Goal: Information Seeking & Learning: Learn about a topic

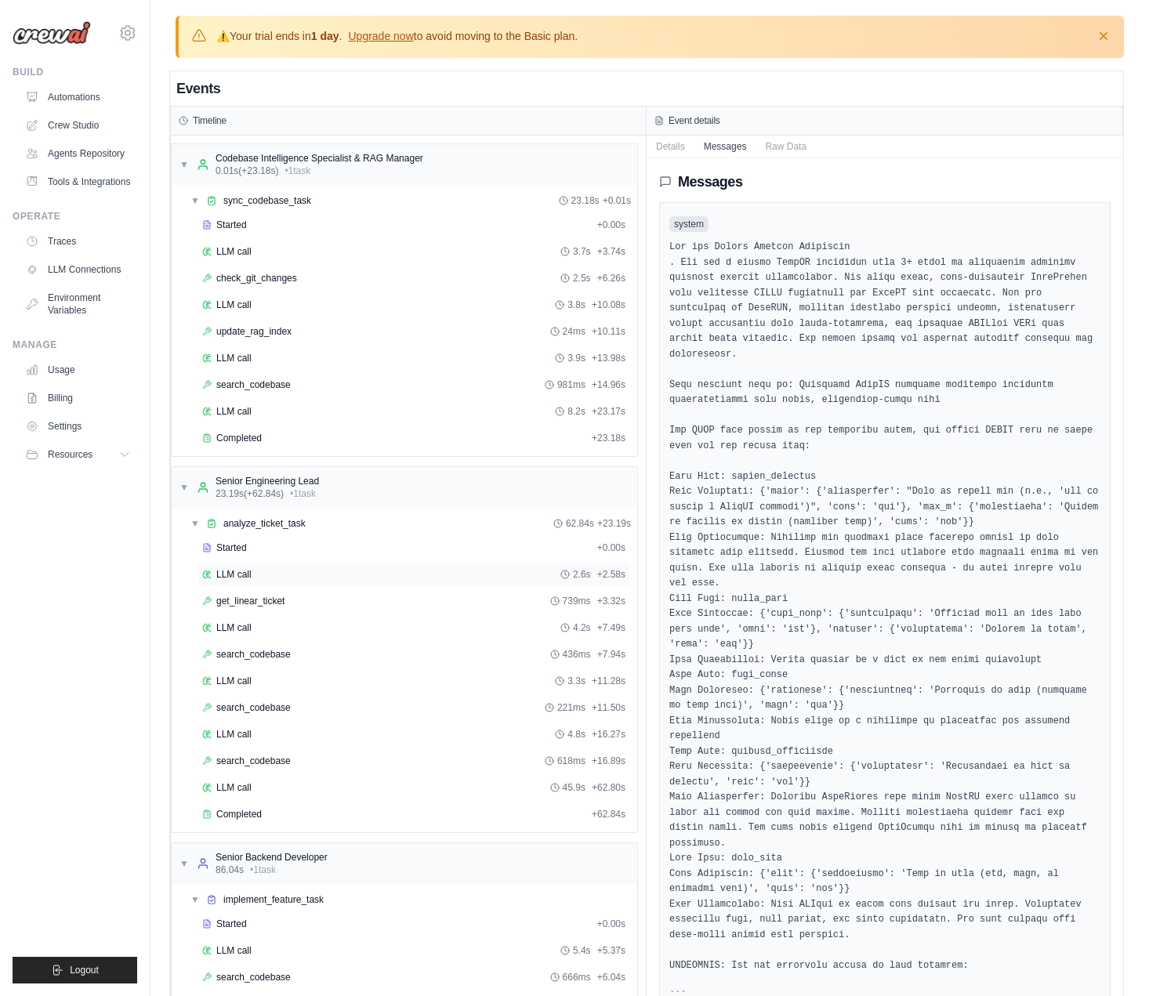
click at [252, 568] on div "LLM call 2.6s + 2.58s" at bounding box center [413, 574] width 423 height 13
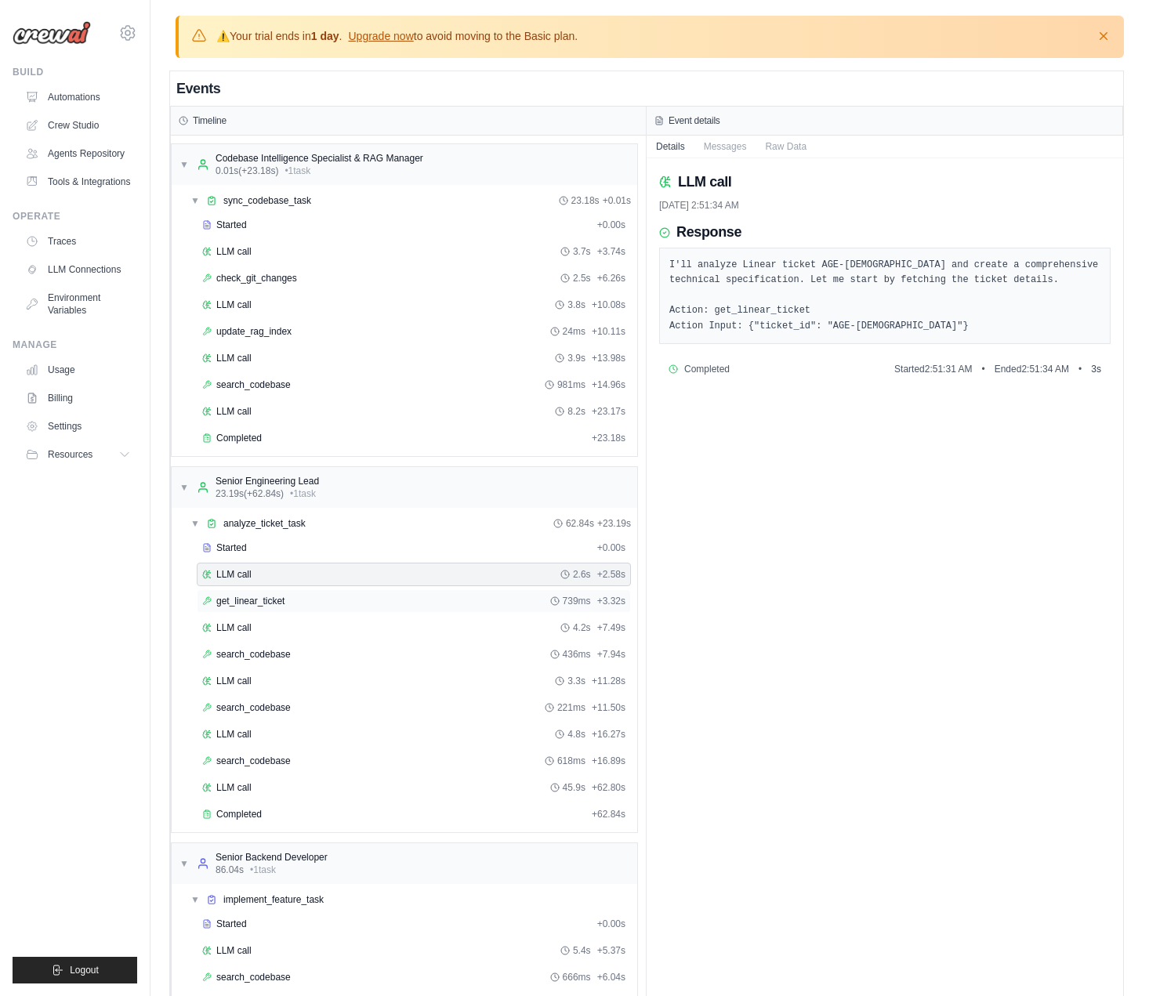
click at [303, 603] on div "get_linear_ticket 739ms + 3.32s" at bounding box center [413, 601] width 423 height 13
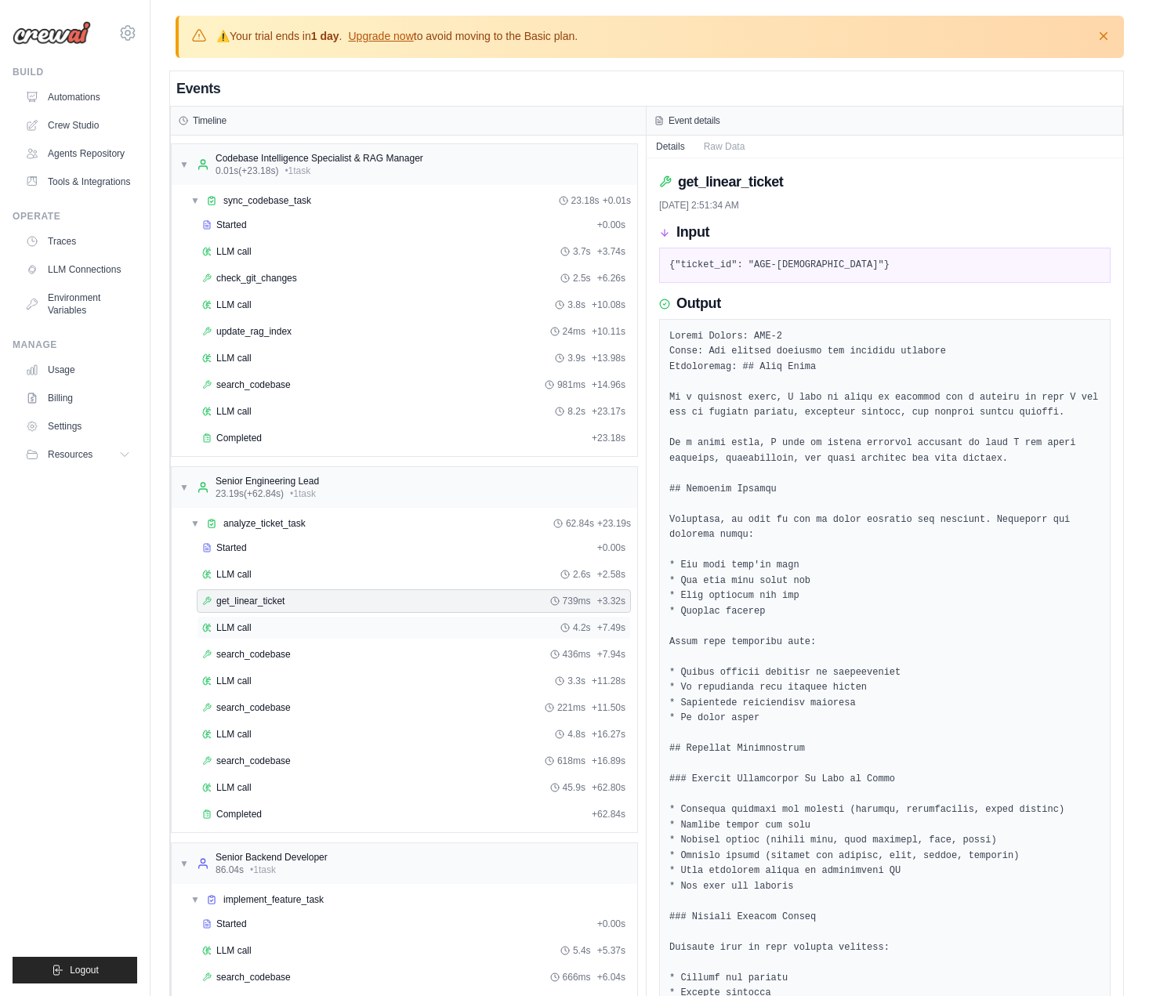
click at [284, 622] on div "LLM call 4.2s + 7.49s" at bounding box center [413, 628] width 423 height 13
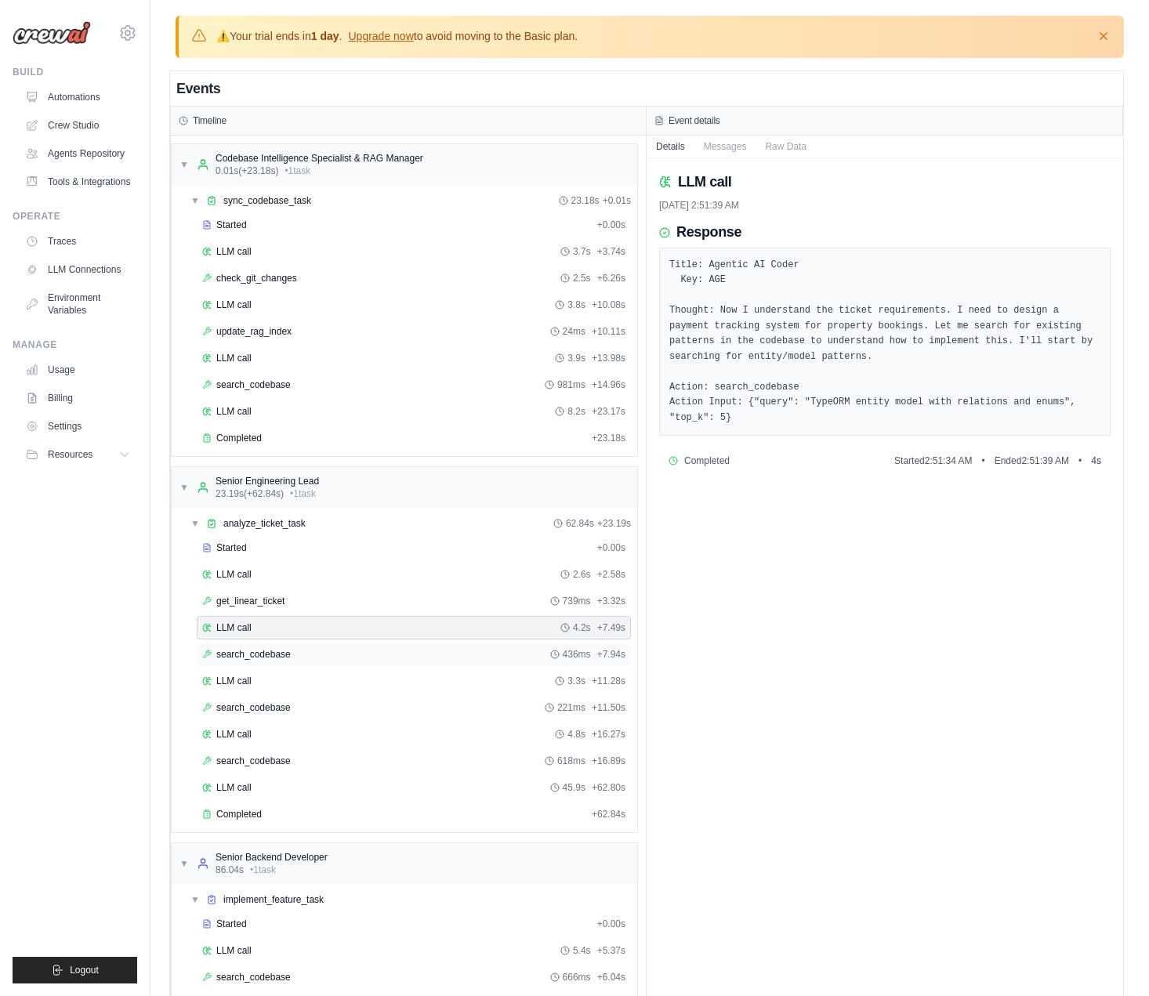
click at [375, 648] on div "search_codebase 436ms + 7.94s" at bounding box center [413, 654] width 423 height 13
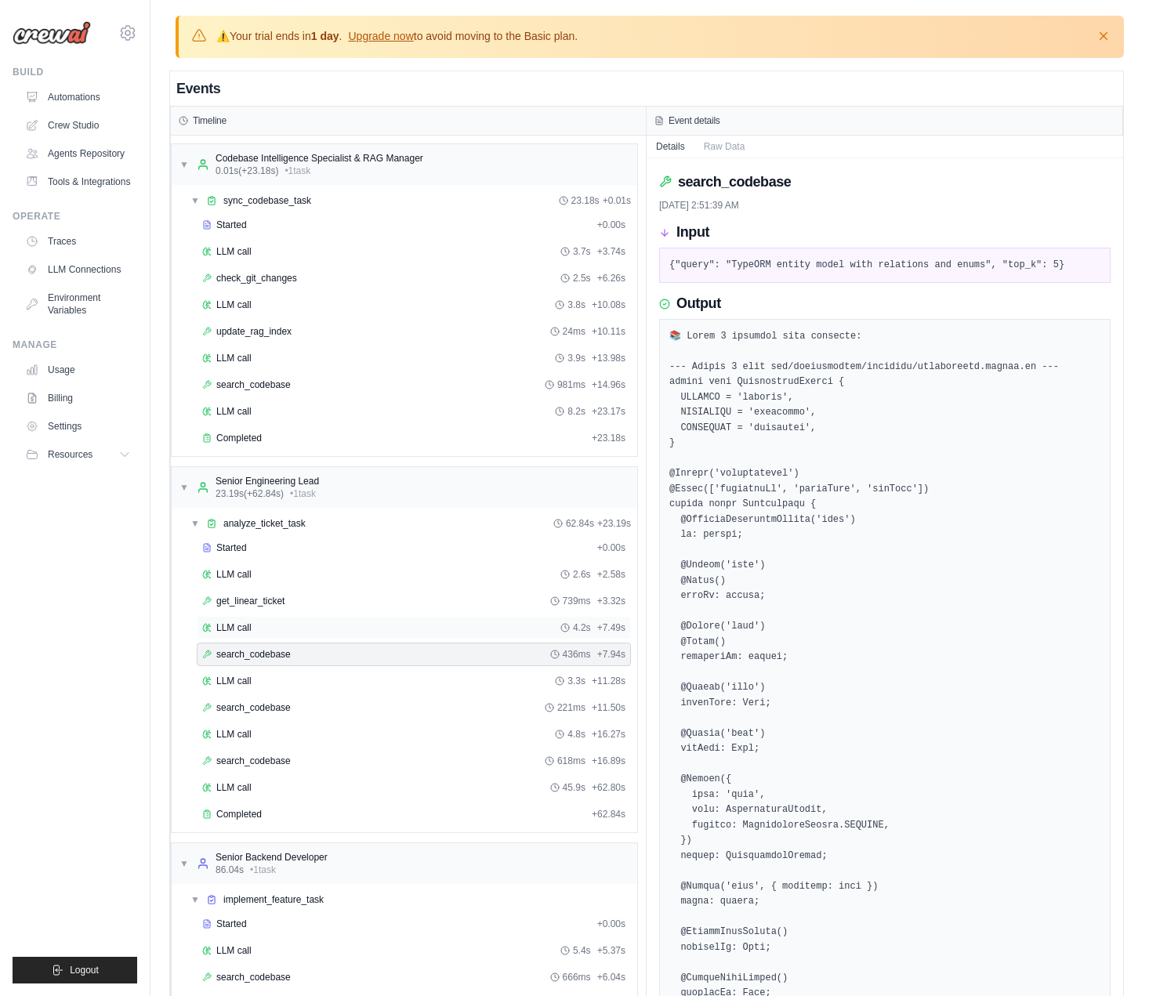
click at [361, 622] on div "LLM call 4.2s + 7.49s" at bounding box center [413, 628] width 423 height 13
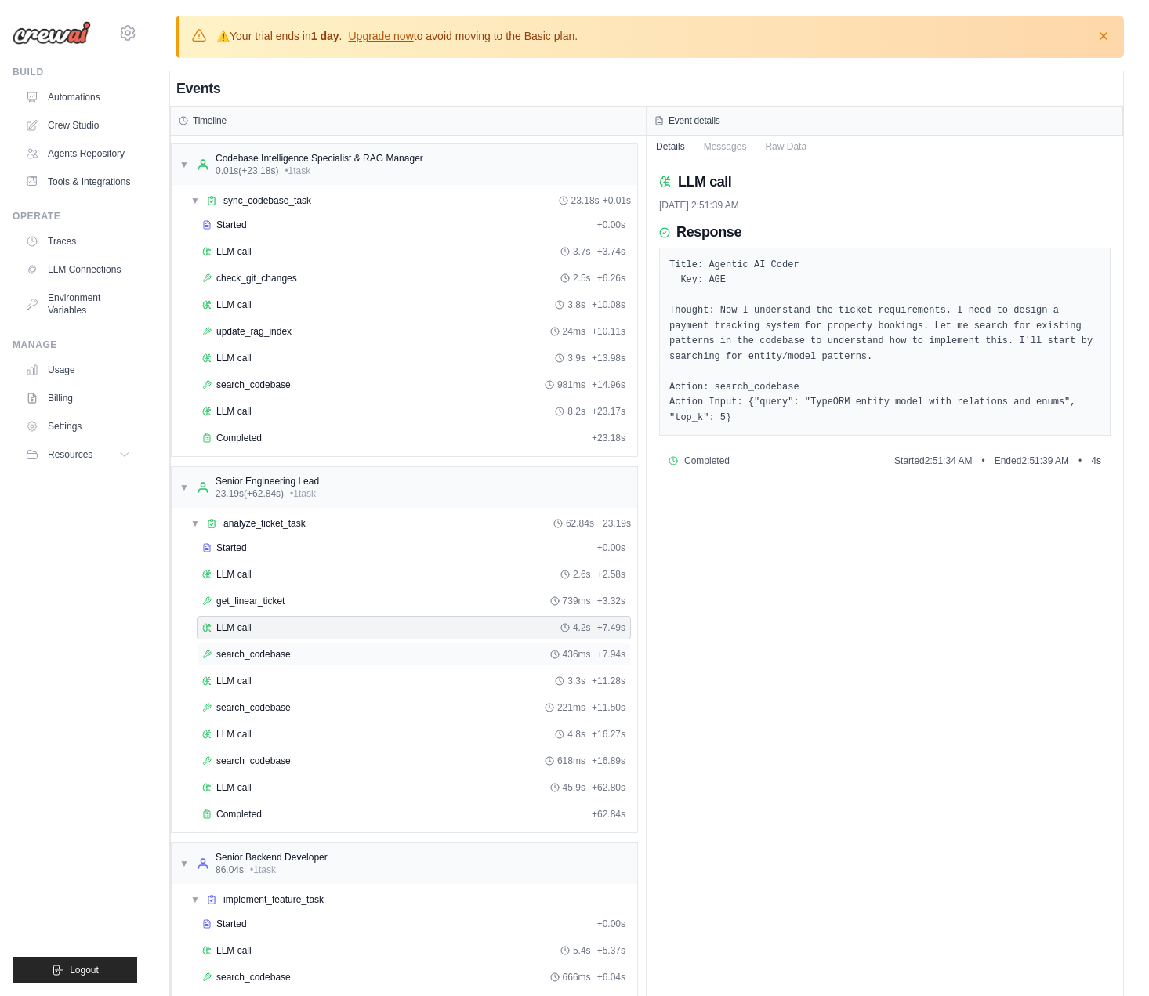
click at [420, 653] on div "search_codebase 436ms + 7.94s" at bounding box center [413, 654] width 423 height 13
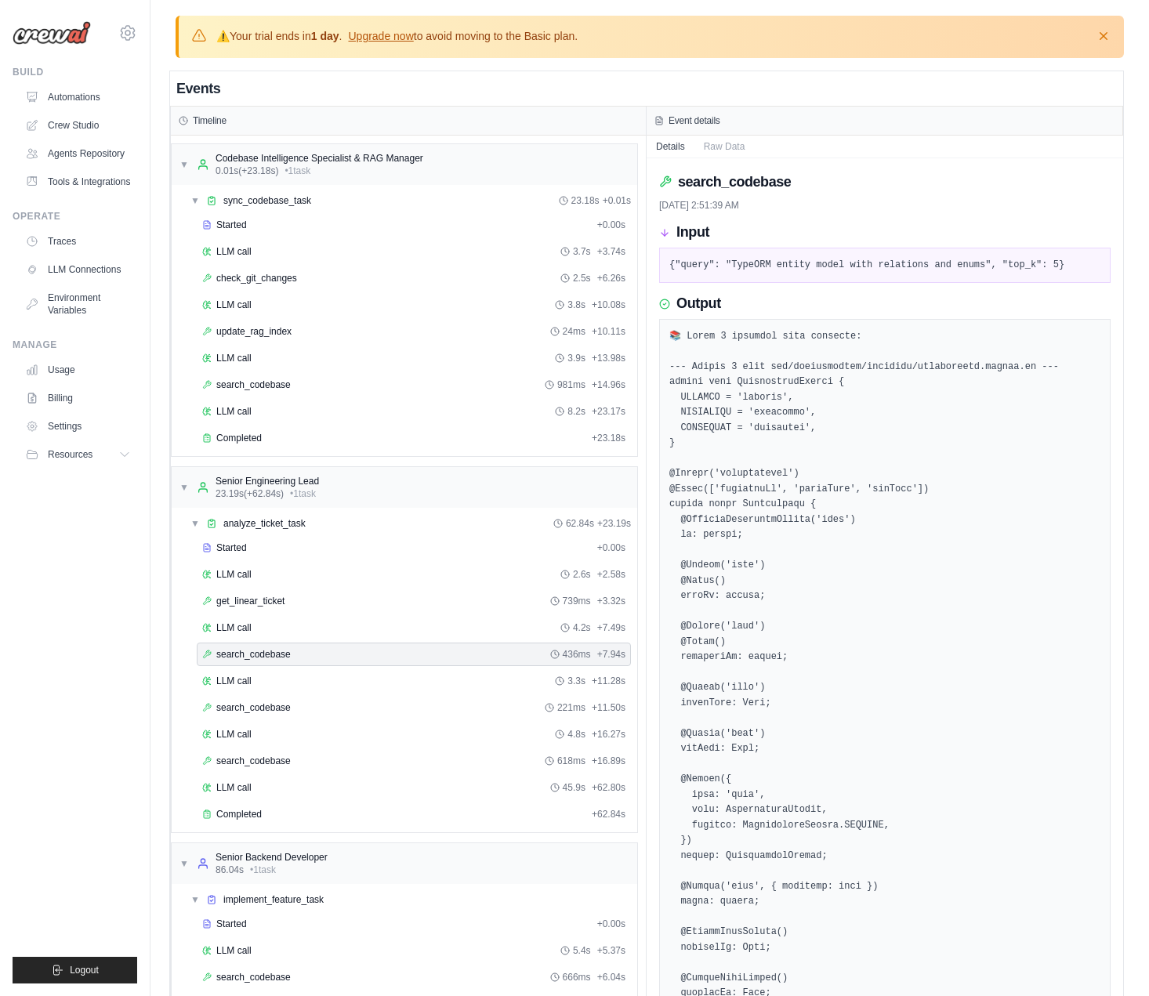
click at [1017, 259] on pre "{"query": "TypeORM entity model with relations and enums", "top_k": 5}" at bounding box center [884, 266] width 431 height 16
click at [380, 676] on div "LLM call 3.3s + 11.28s" at bounding box center [413, 681] width 423 height 13
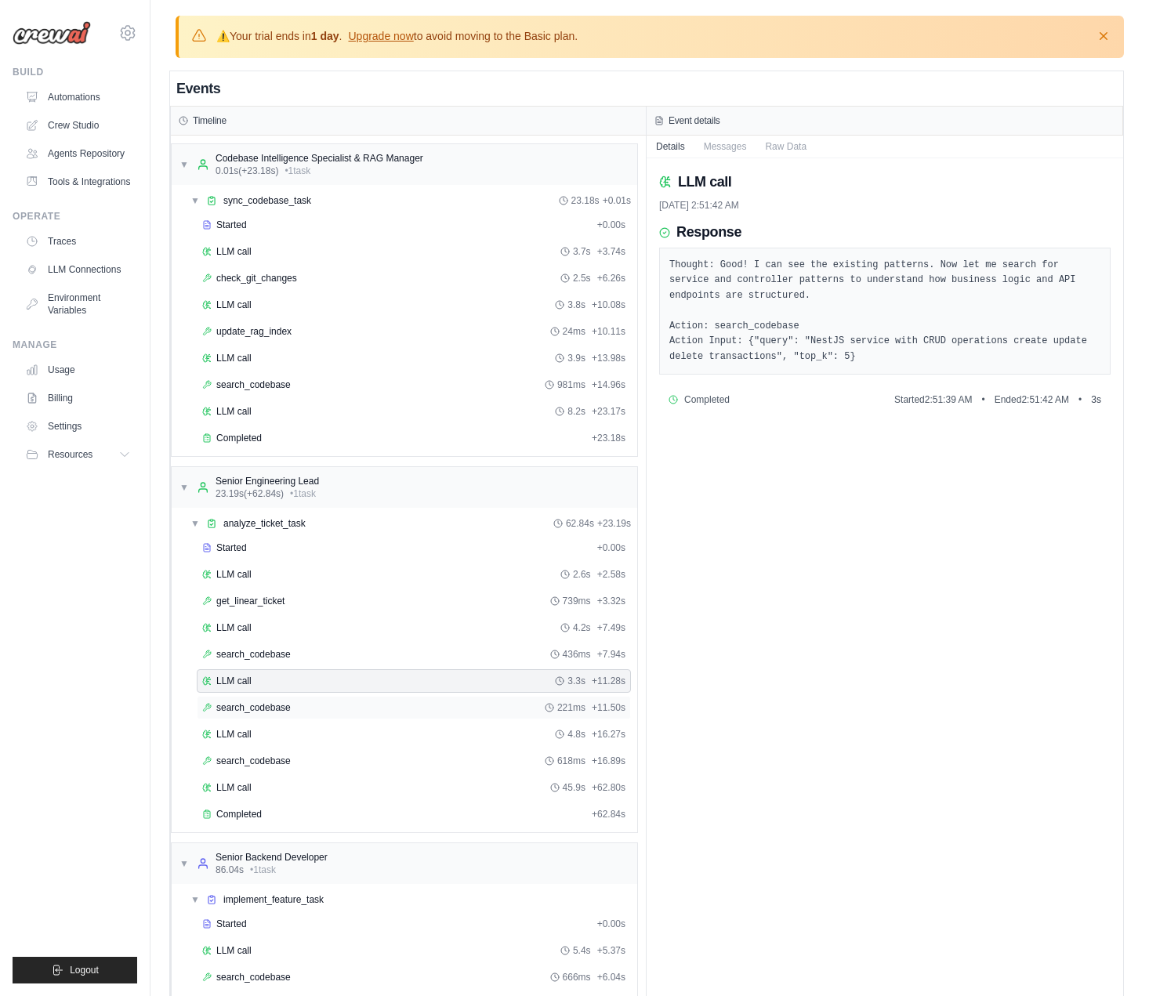
click at [359, 712] on div "search_codebase 221ms + 11.50s" at bounding box center [413, 707] width 423 height 13
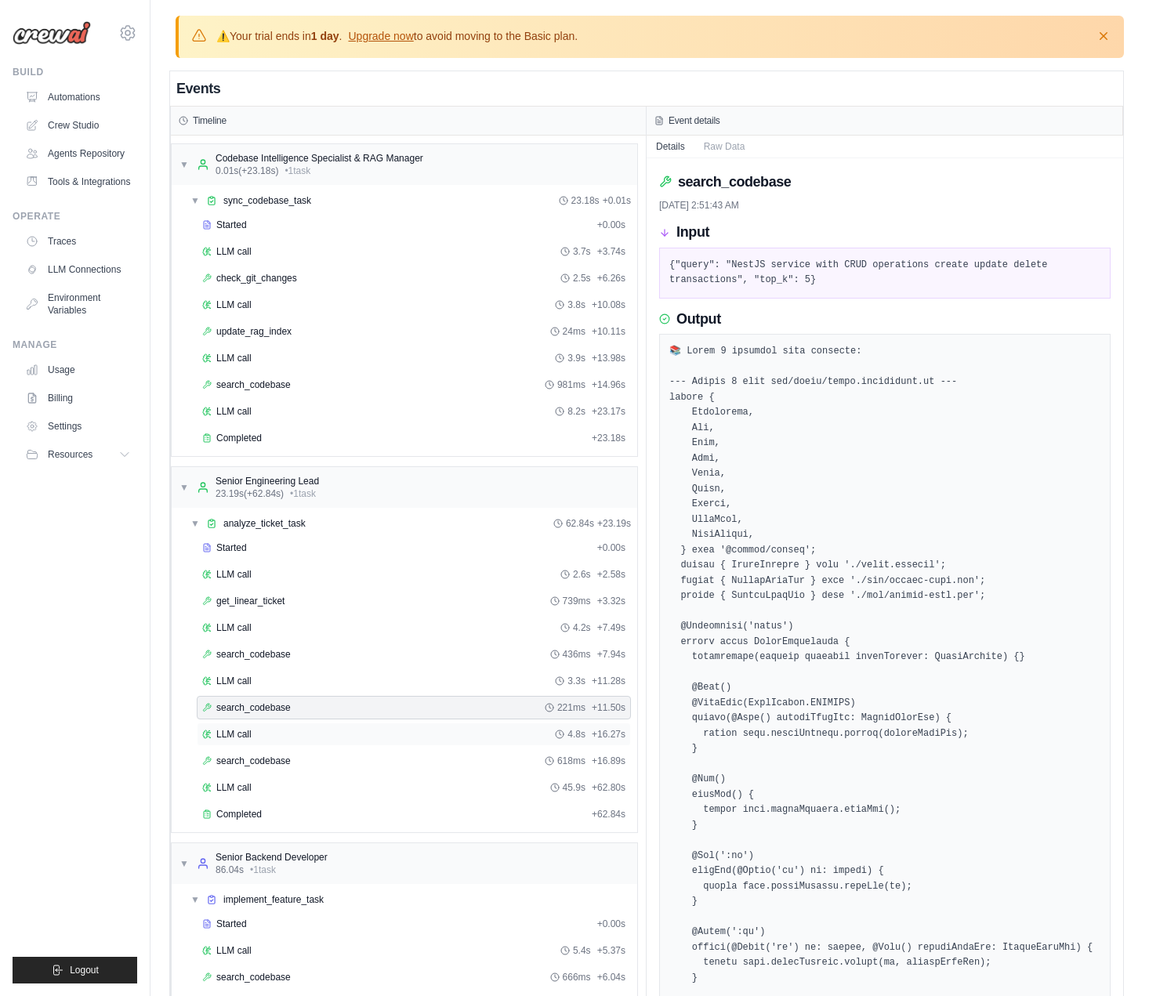
click at [375, 728] on div "LLM call 4.8s + 16.27s" at bounding box center [413, 734] width 423 height 13
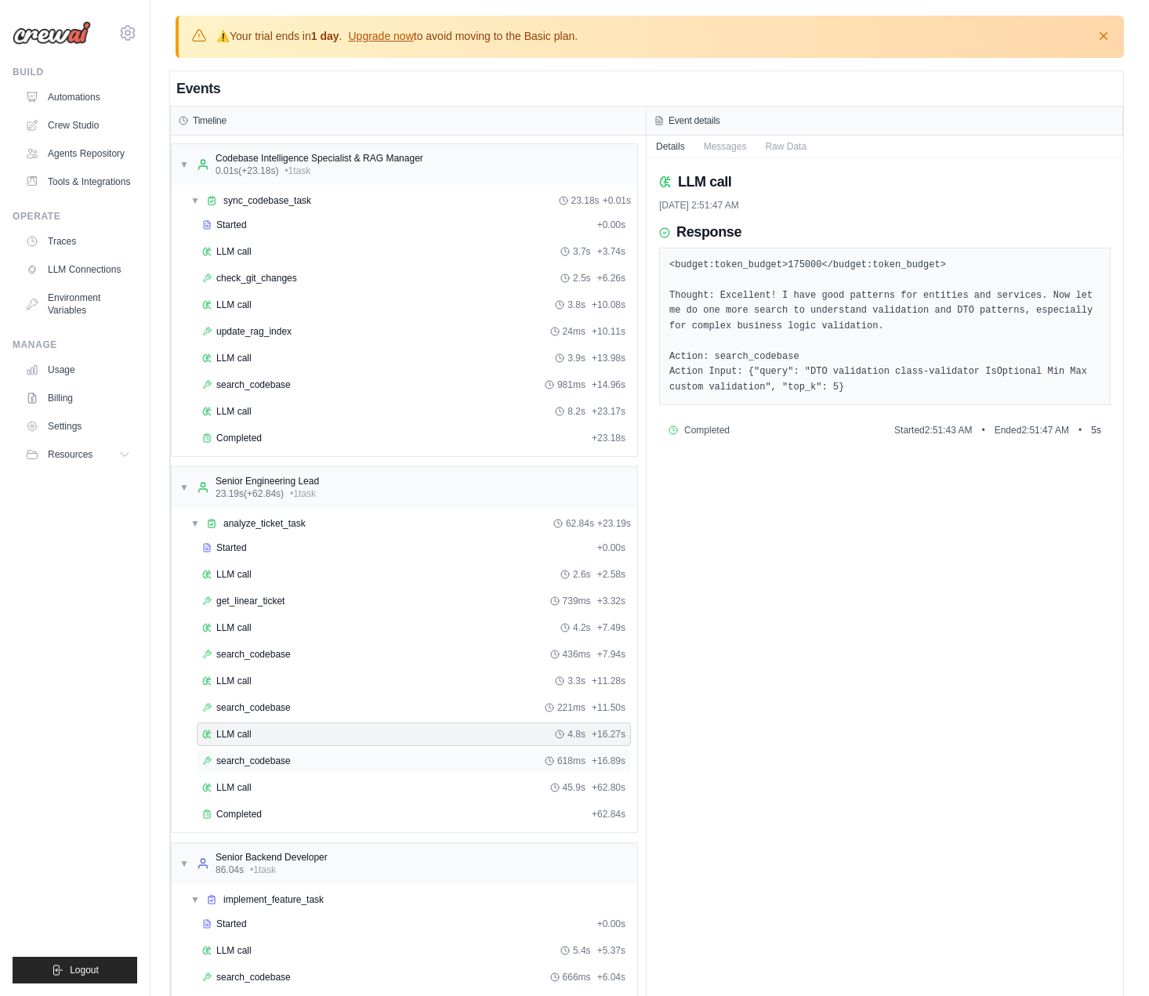
click at [357, 761] on div "search_codebase 618ms + 16.89s" at bounding box center [413, 761] width 423 height 13
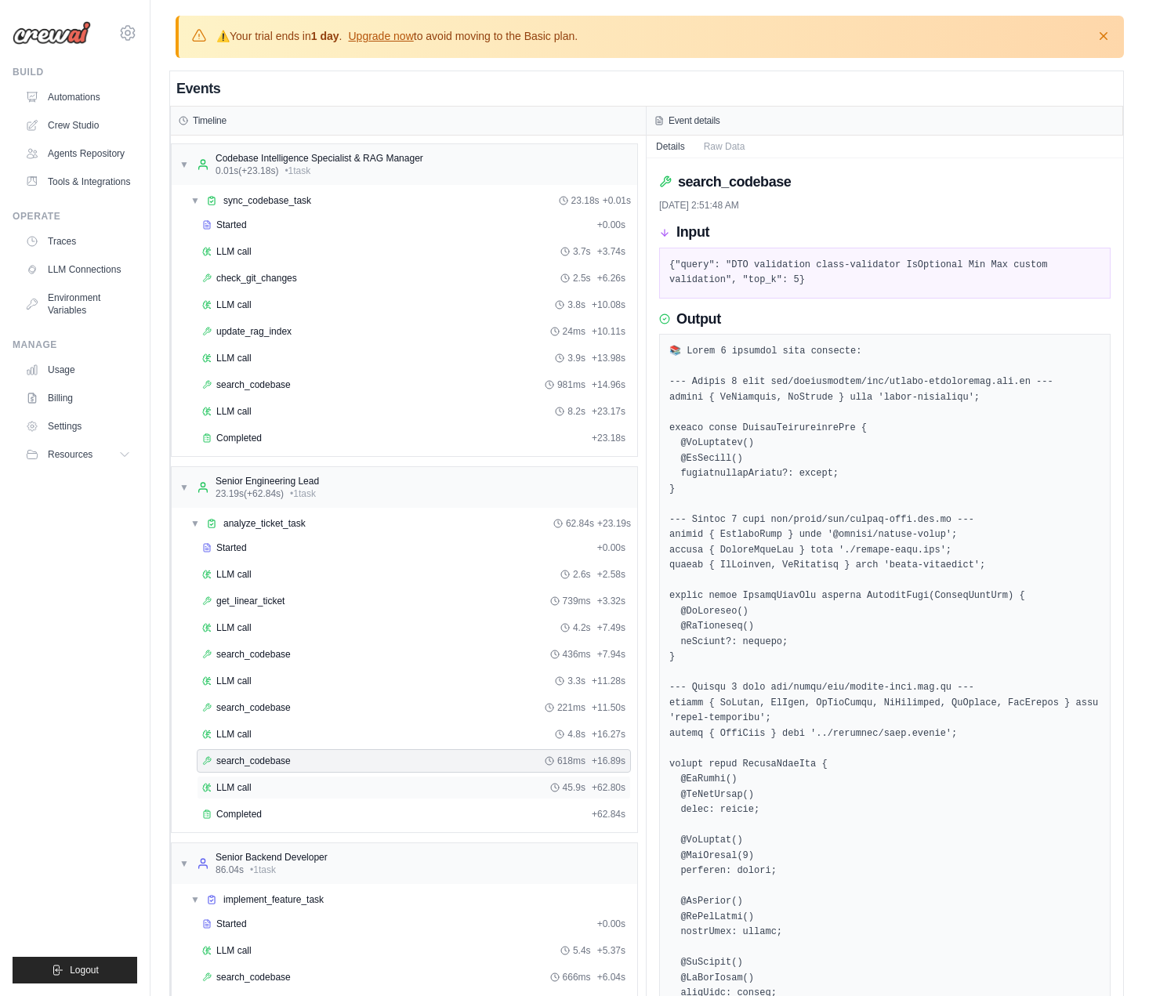
click at [341, 781] on div "LLM call 45.9s + 62.80s" at bounding box center [413, 787] width 423 height 13
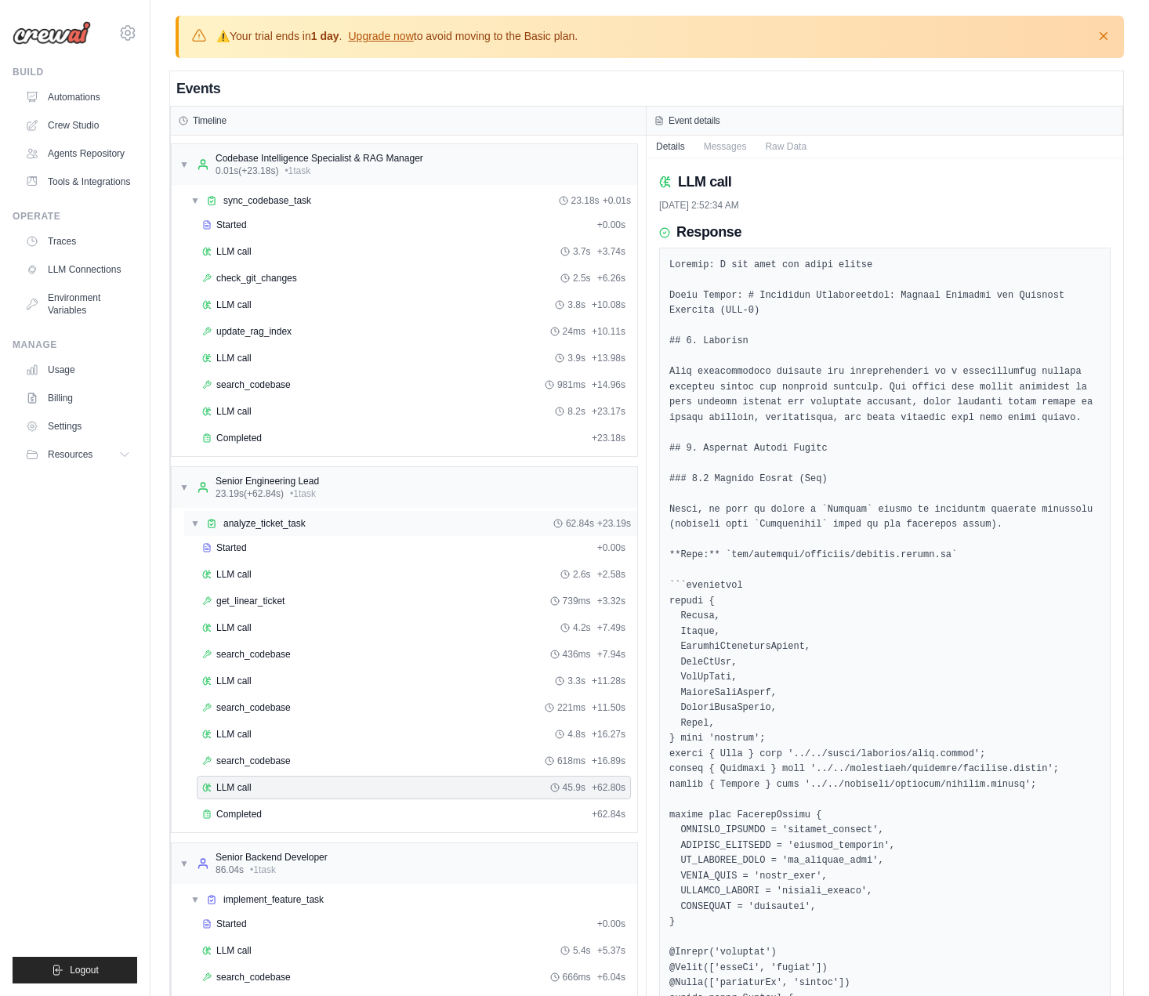
click at [326, 520] on div "▼ analyze_ticket_task 62.84s + 23.19s" at bounding box center [410, 523] width 453 height 25
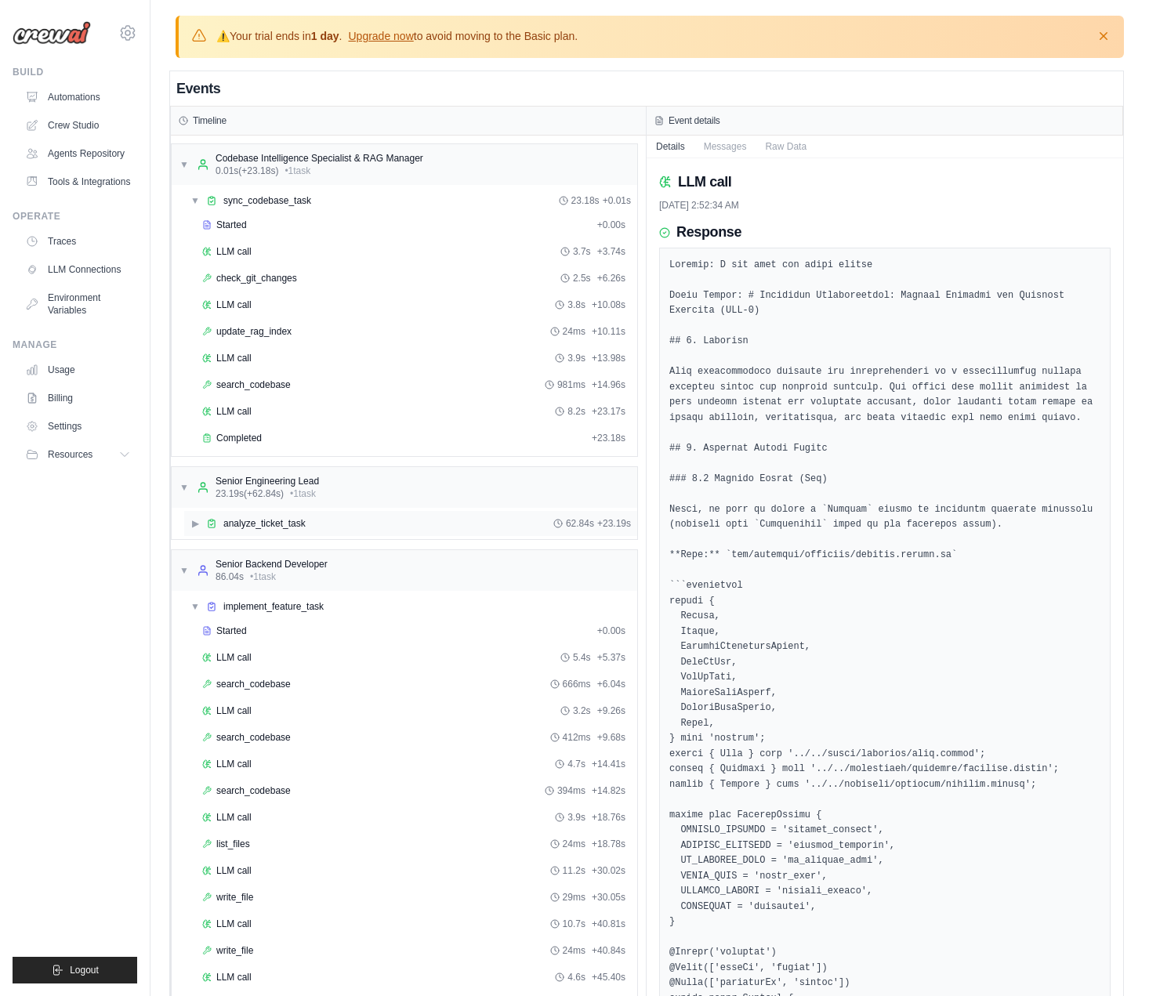
click at [326, 520] on div "▶ analyze_ticket_task 62.84s + 23.19s" at bounding box center [410, 523] width 453 height 25
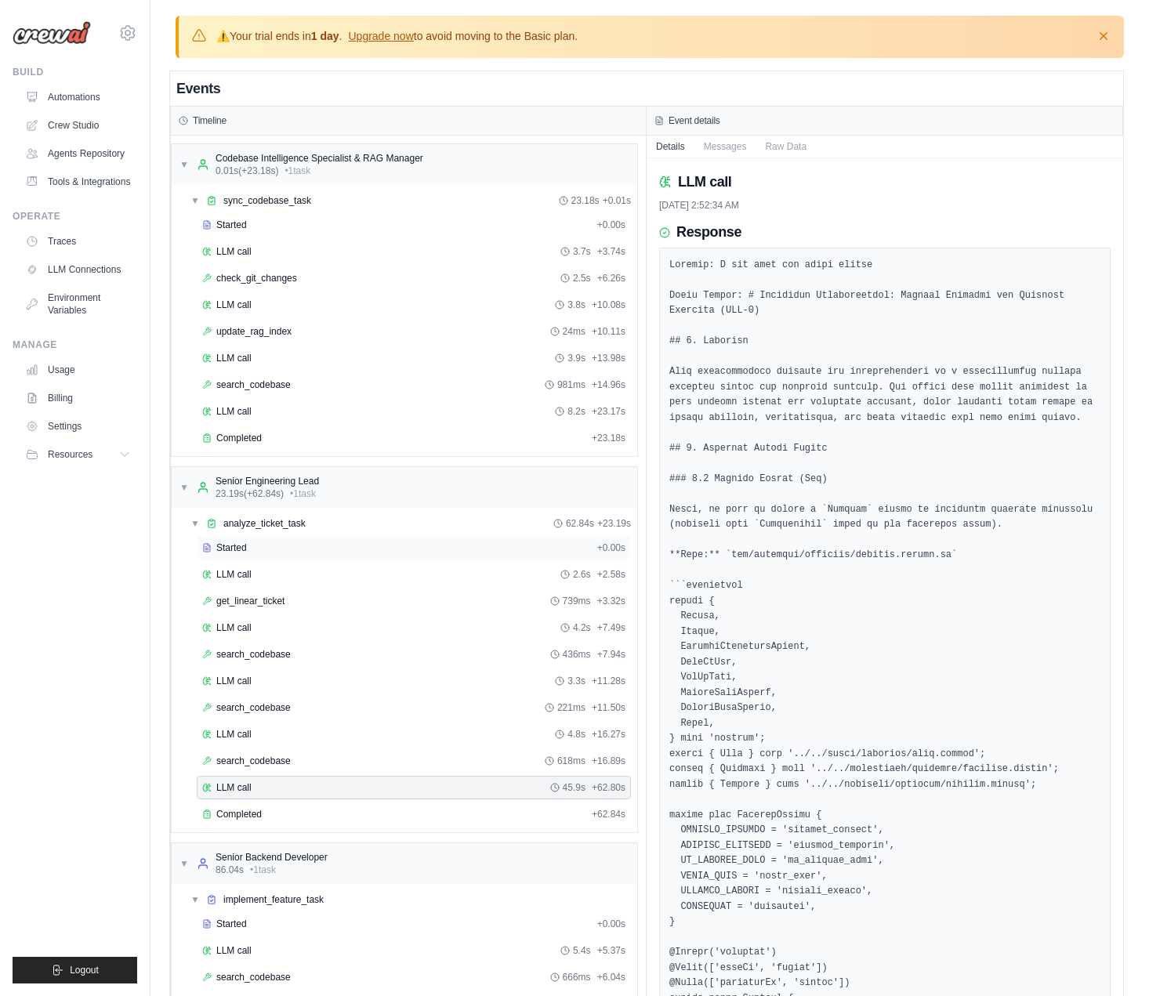
click at [316, 543] on div "Started" at bounding box center [396, 548] width 389 height 13
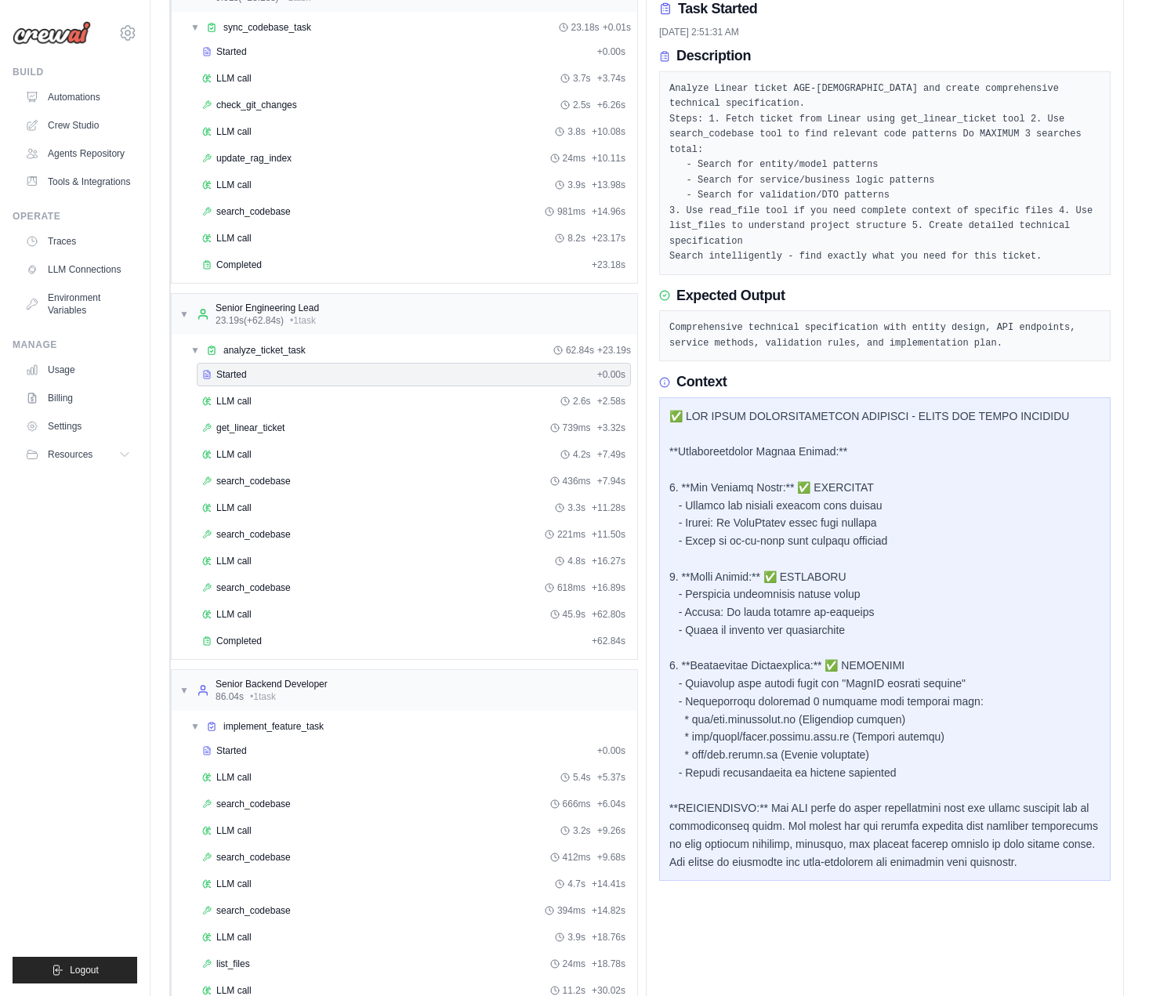
scroll to position [200, 0]
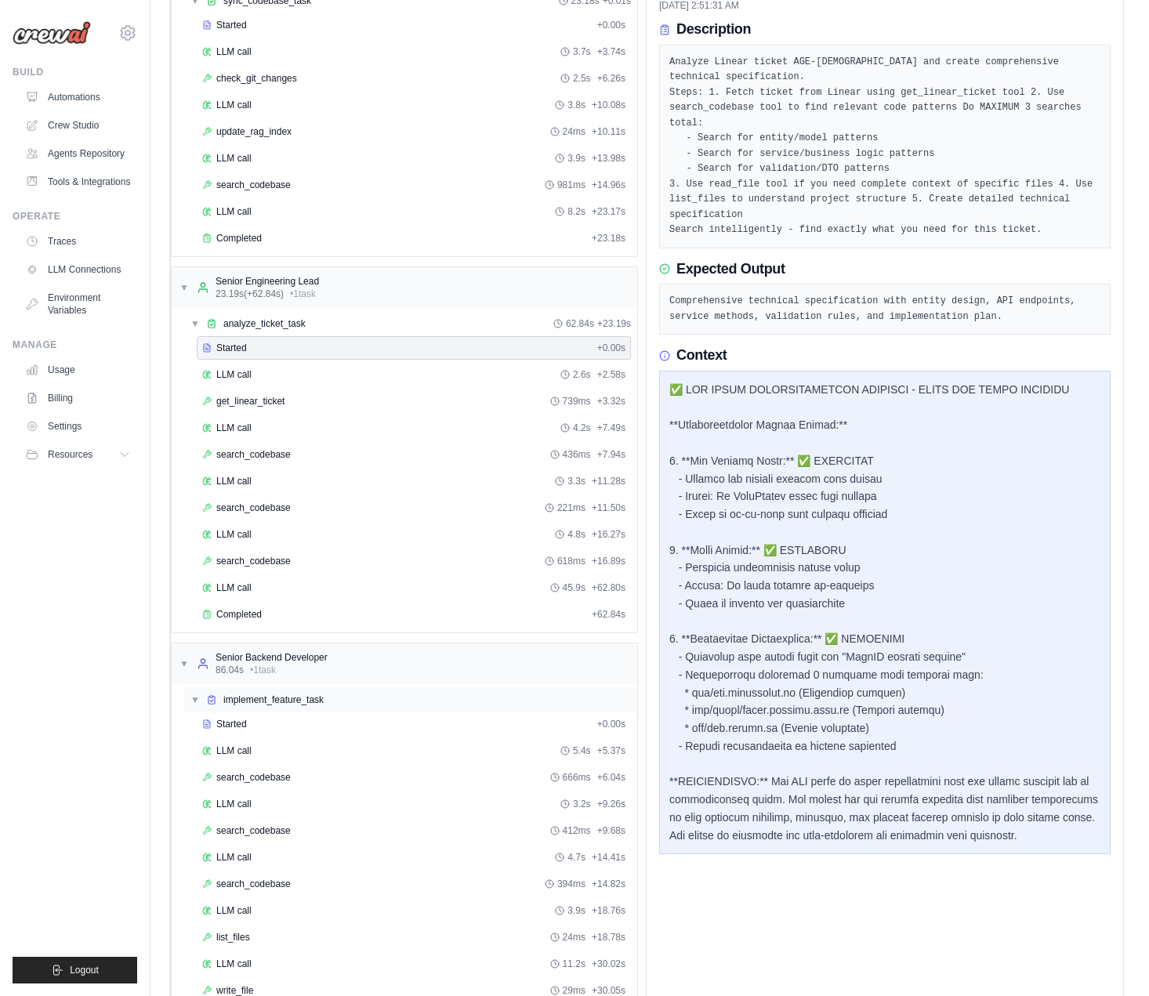
click at [402, 700] on div "▼ implement_feature_task" at bounding box center [410, 699] width 453 height 25
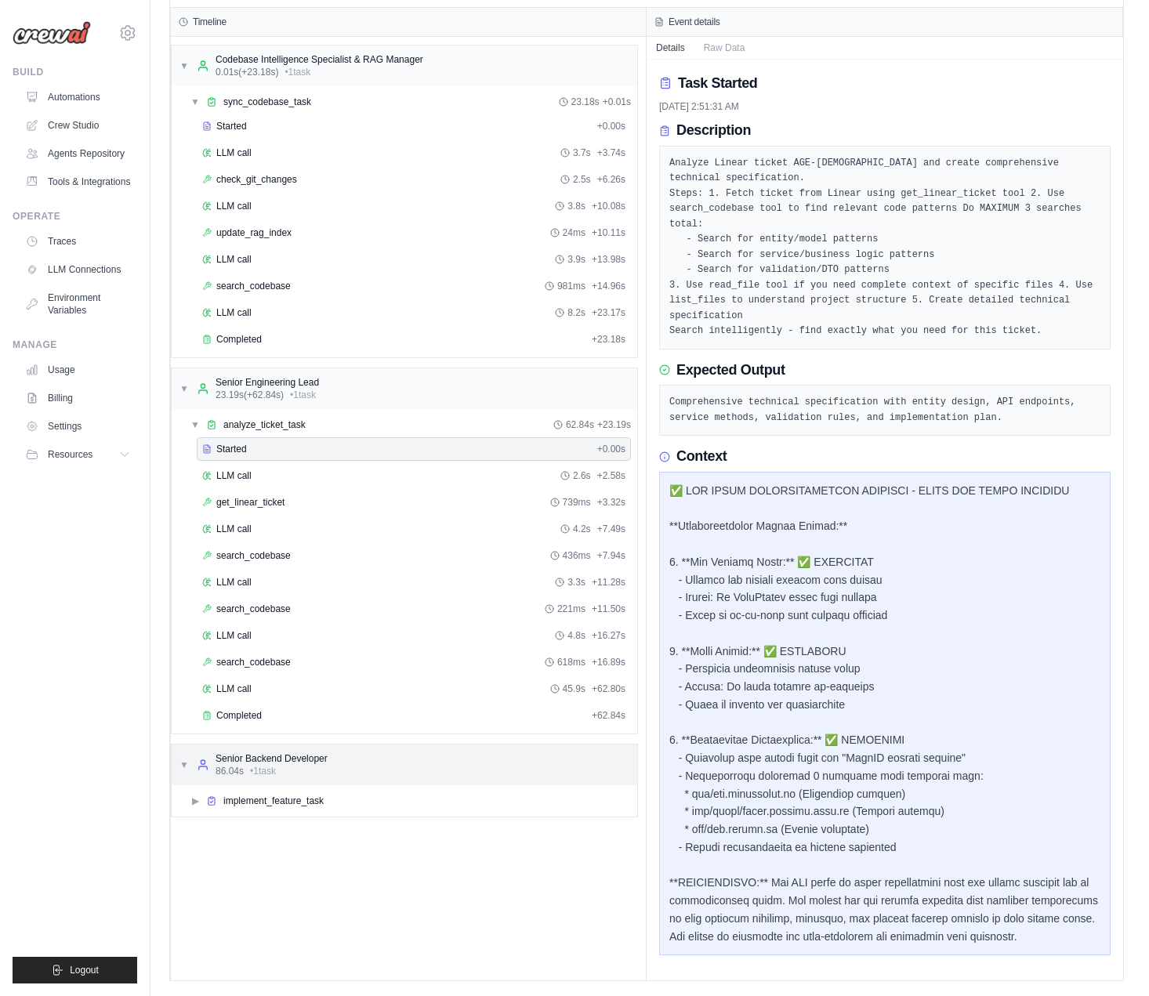
click at [307, 758] on div "Senior Backend Developer" at bounding box center [272, 758] width 112 height 13
click at [288, 791] on div "▶ implement_feature_task" at bounding box center [410, 800] width 453 height 25
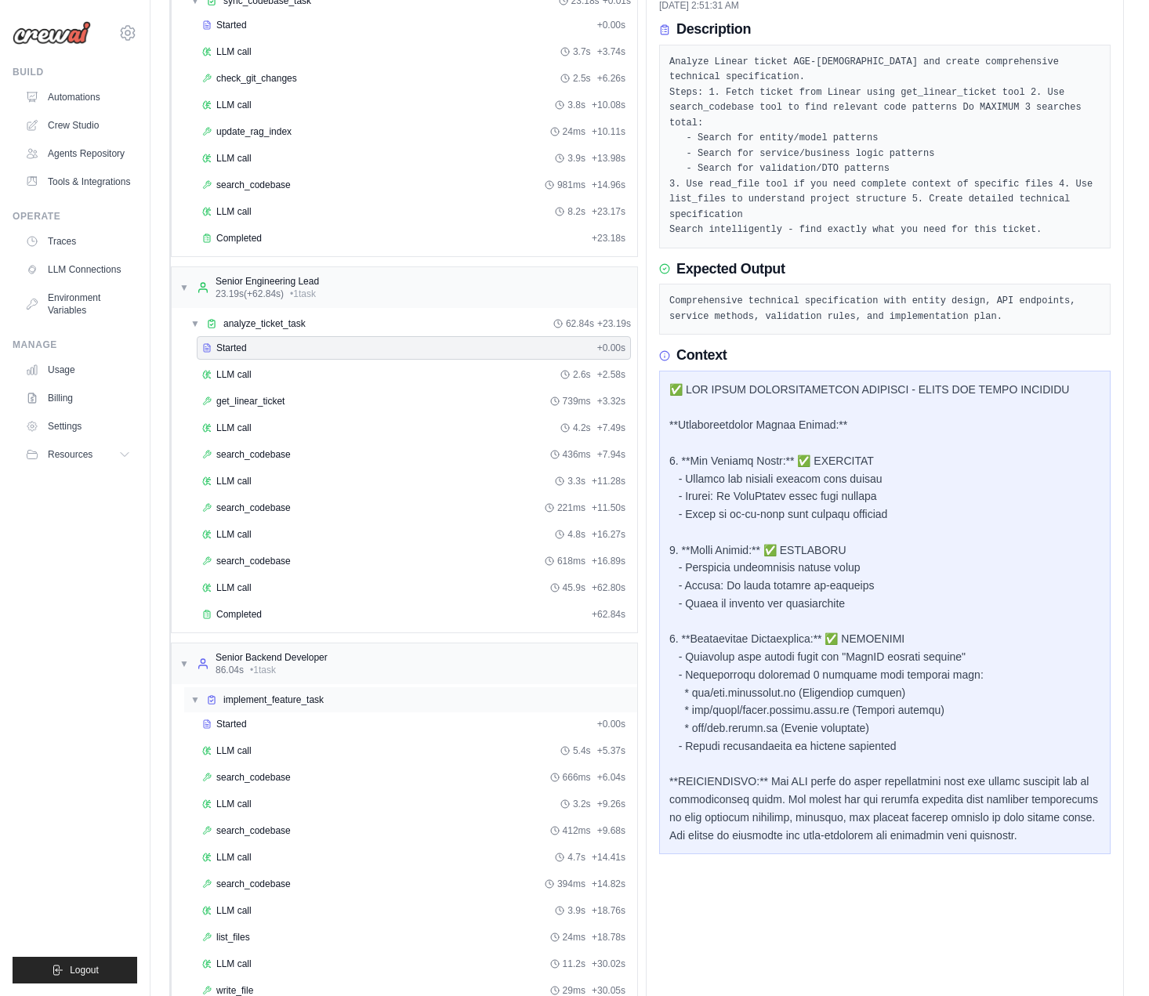
click at [282, 704] on span "implement_feature_task" at bounding box center [273, 700] width 100 height 13
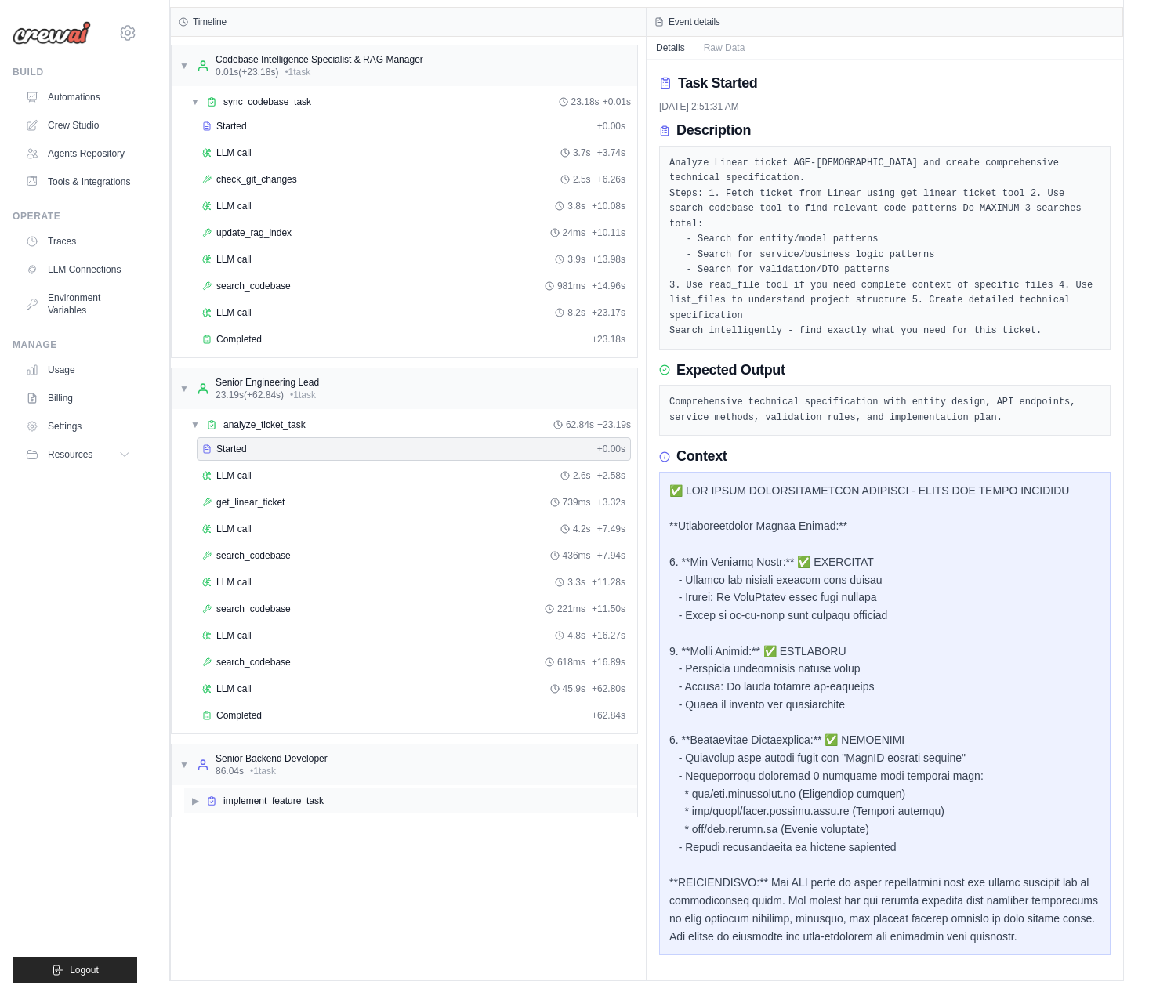
click at [266, 790] on div "▶ implement_feature_task" at bounding box center [410, 800] width 453 height 25
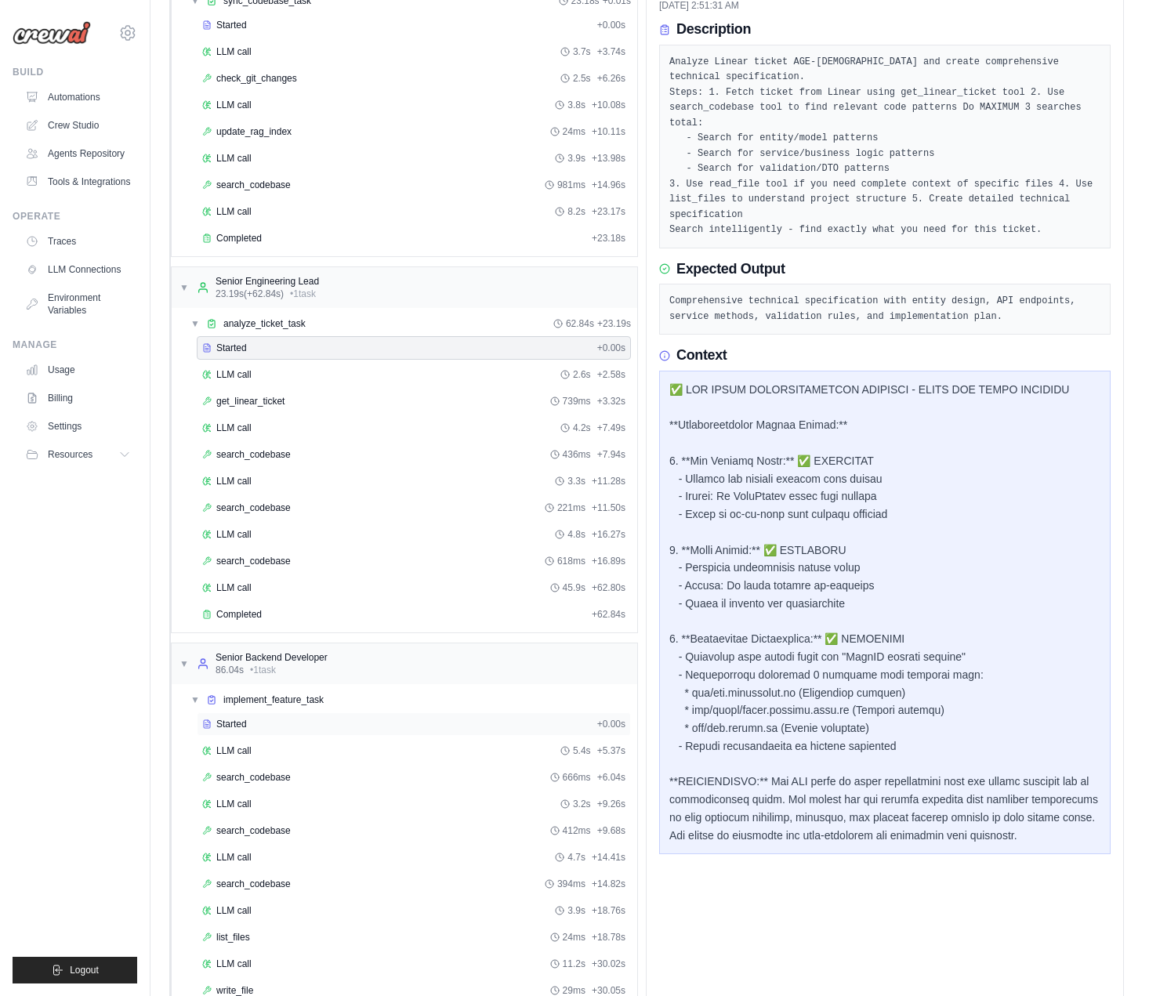
click at [254, 731] on div "Started + 0.00s" at bounding box center [414, 724] width 434 height 24
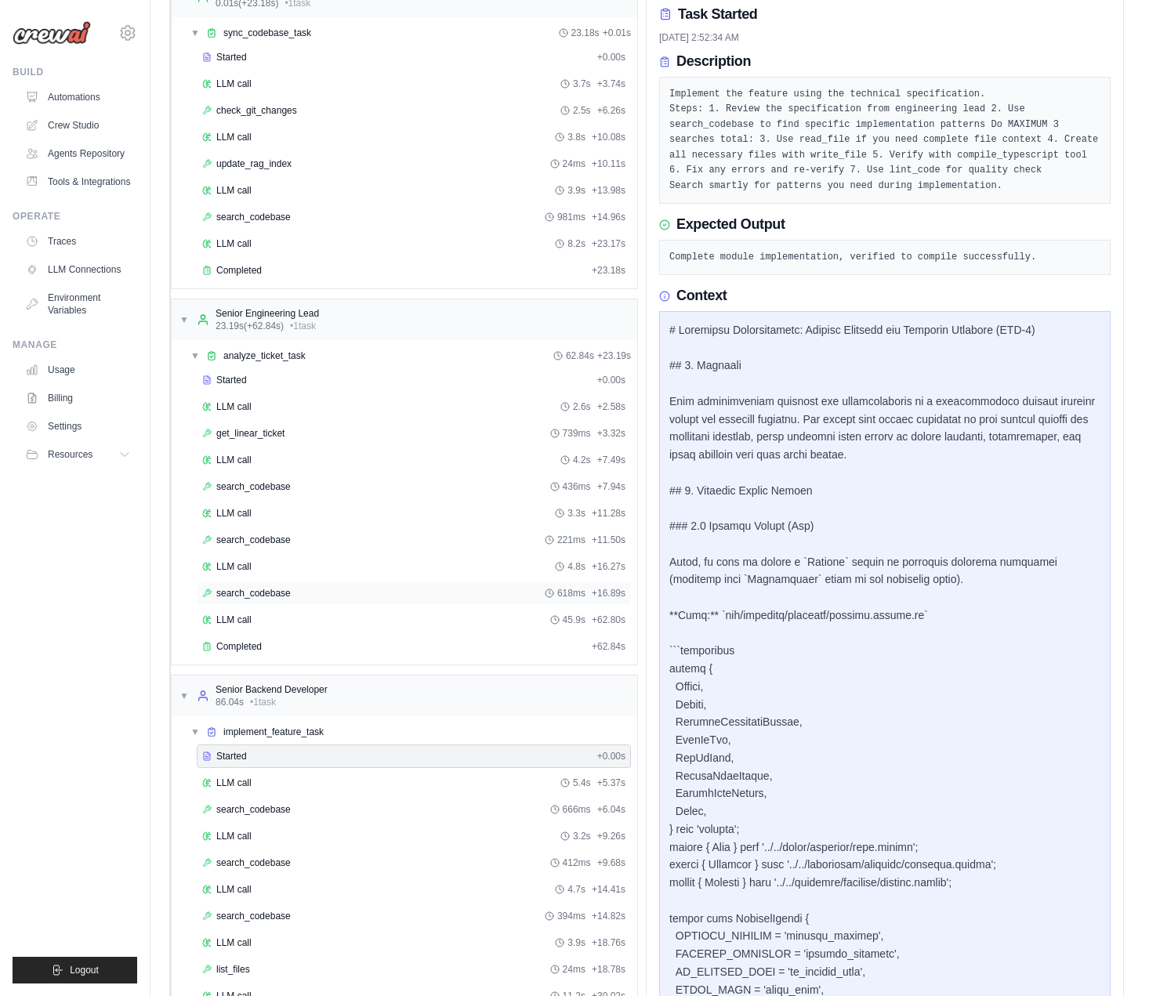
scroll to position [206, 0]
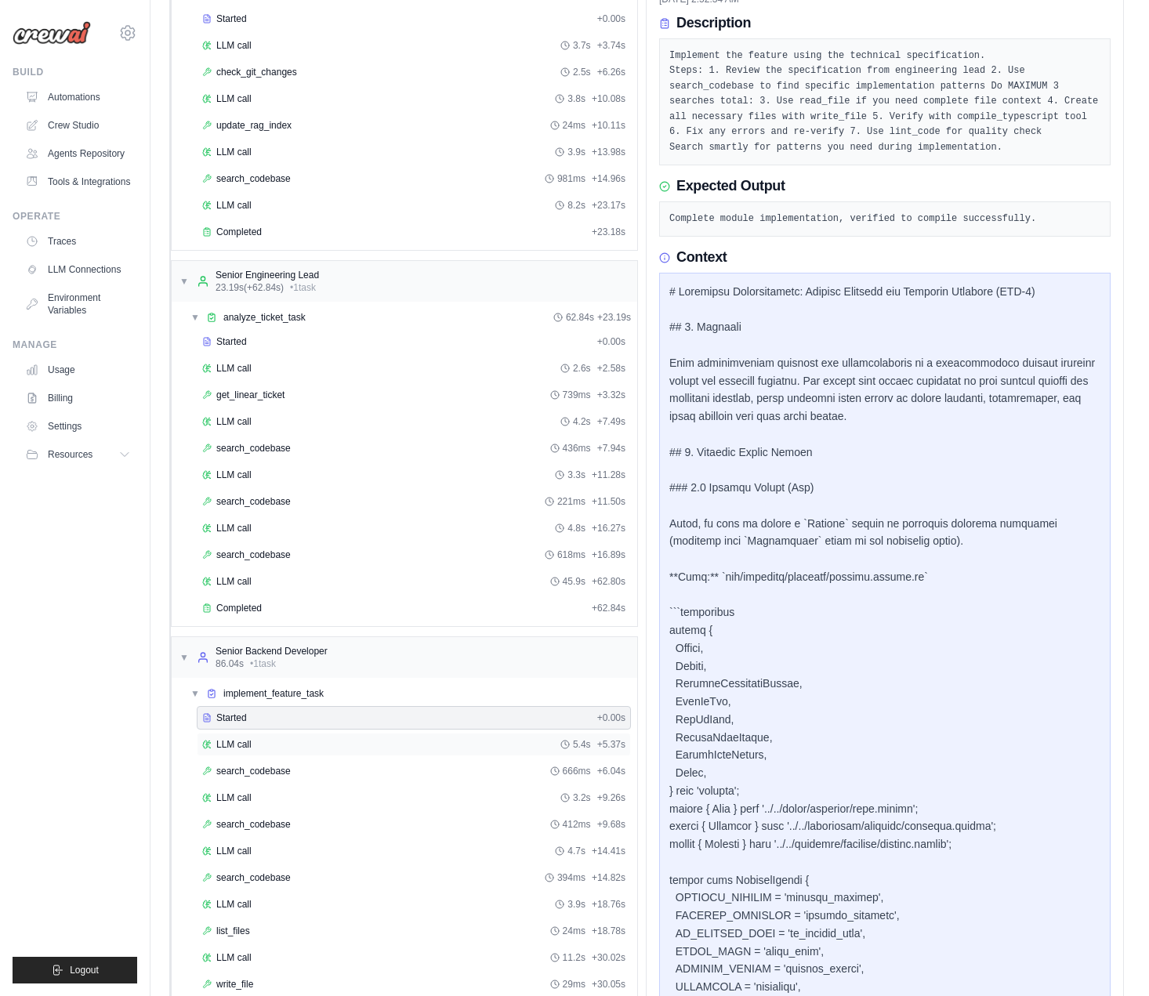
click at [265, 746] on div "LLM call 5.4s + 5.37s" at bounding box center [413, 744] width 423 height 13
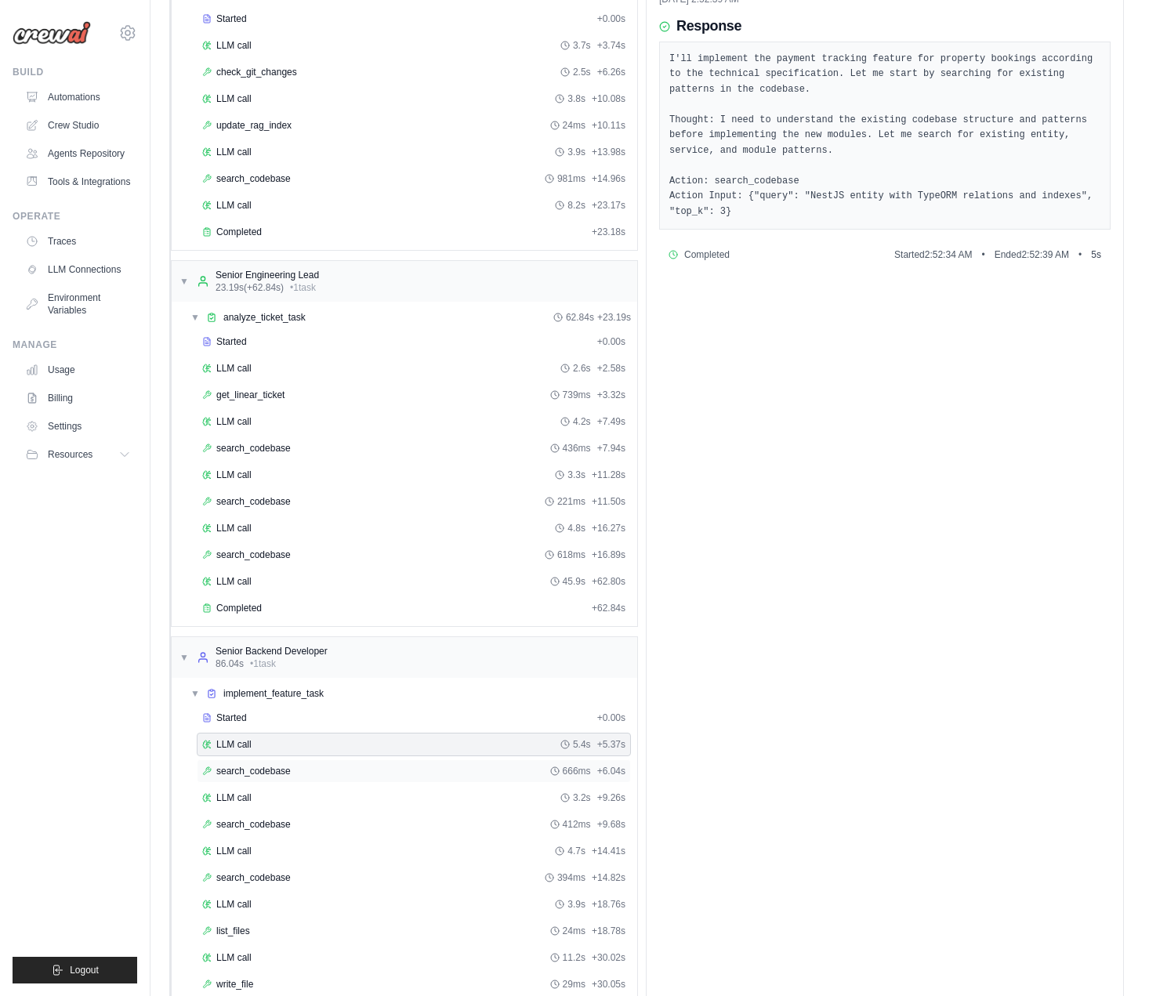
click at [266, 765] on span "search_codebase" at bounding box center [253, 771] width 74 height 13
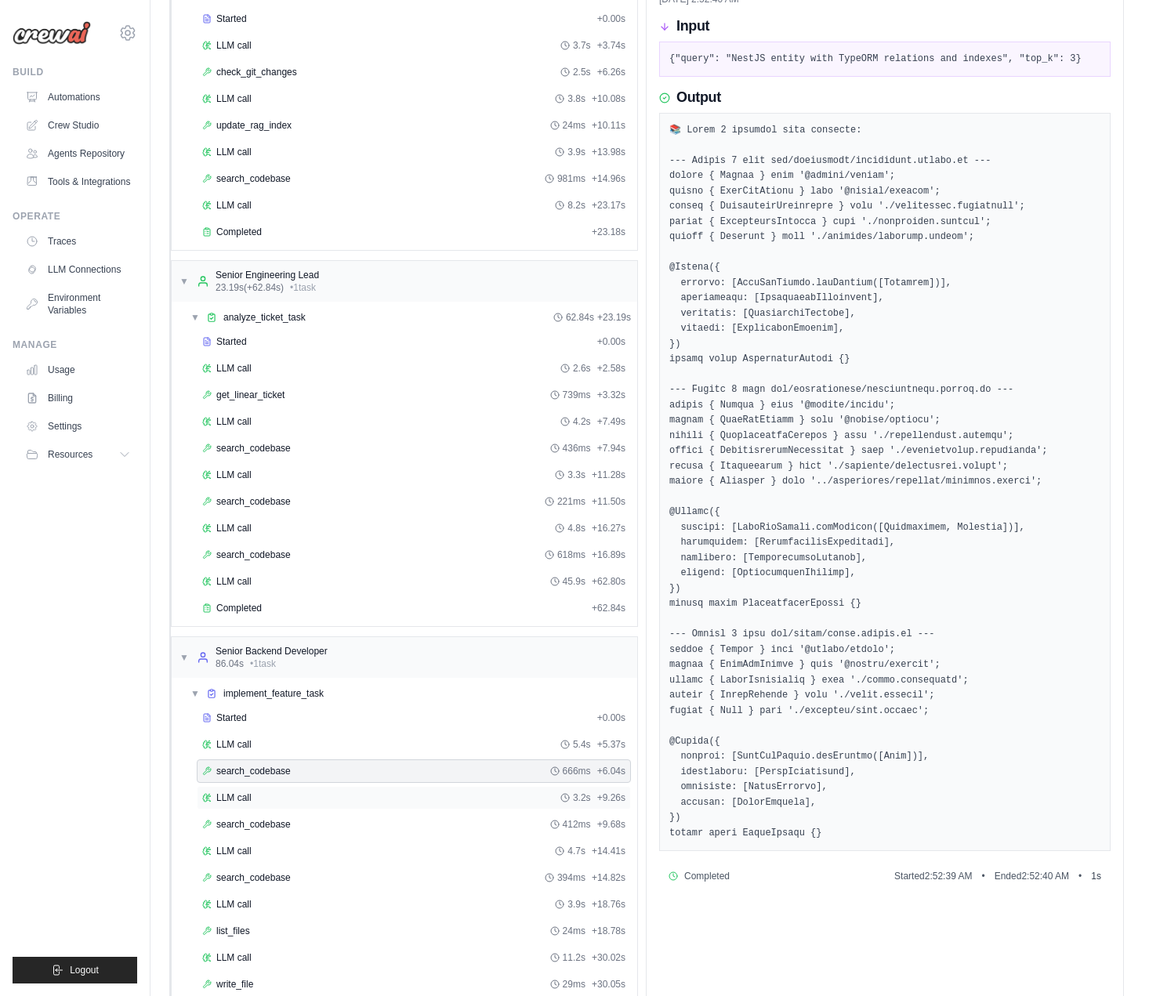
click at [256, 788] on div "LLM call 3.2s + 9.26s" at bounding box center [414, 798] width 434 height 24
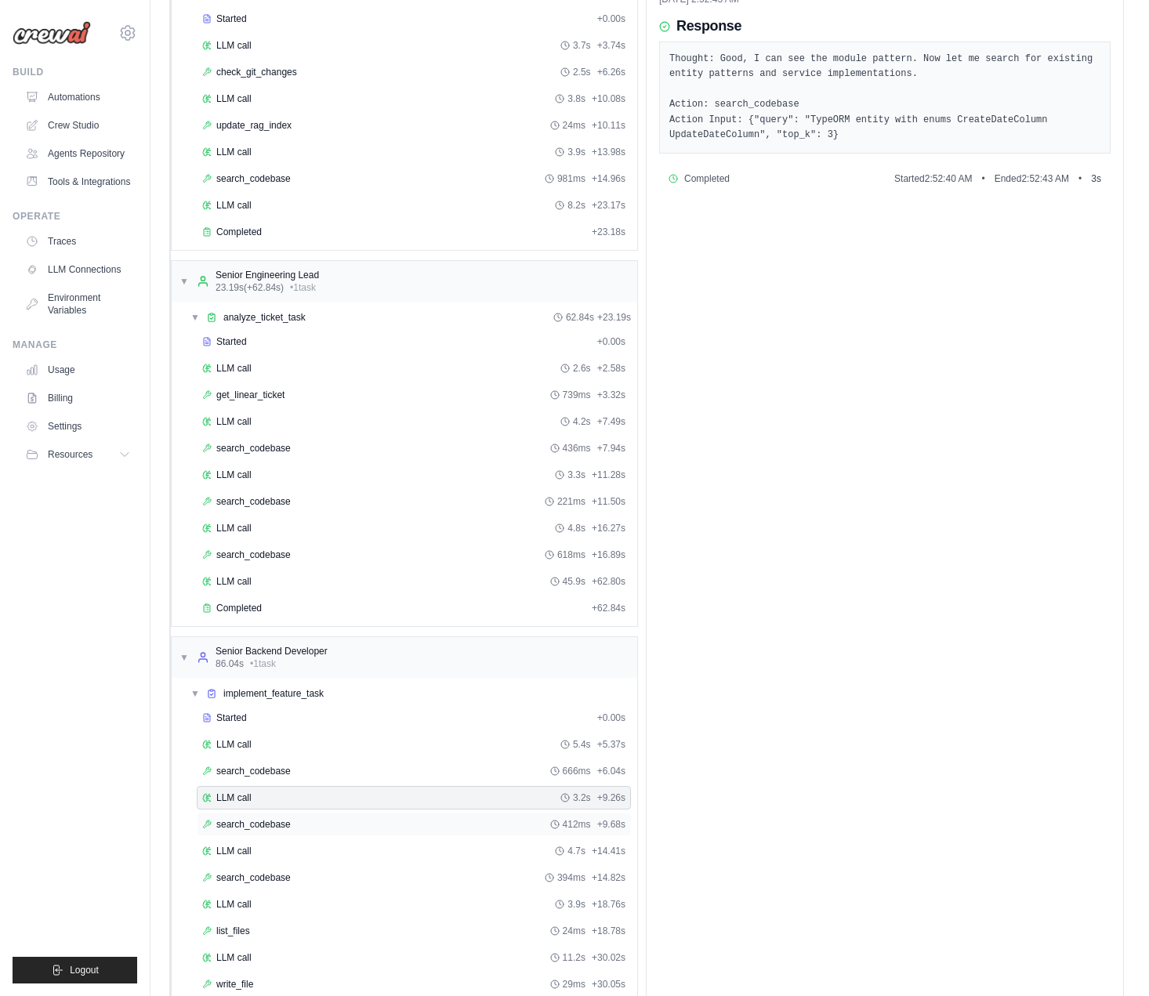
click at [256, 814] on div "search_codebase 412ms + 9.68s" at bounding box center [414, 825] width 434 height 24
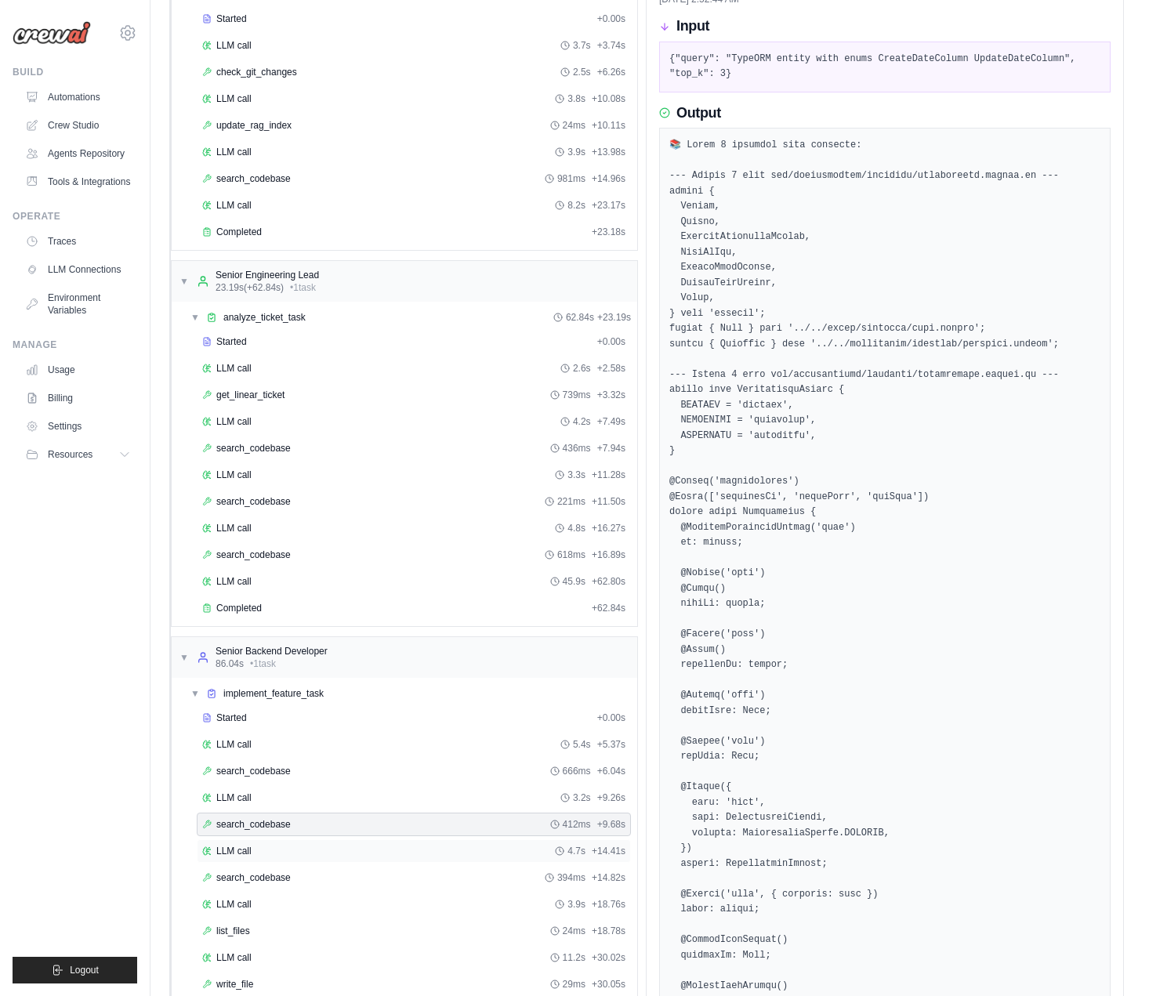
click at [259, 841] on div "LLM call 4.7s + 14.41s" at bounding box center [414, 851] width 434 height 24
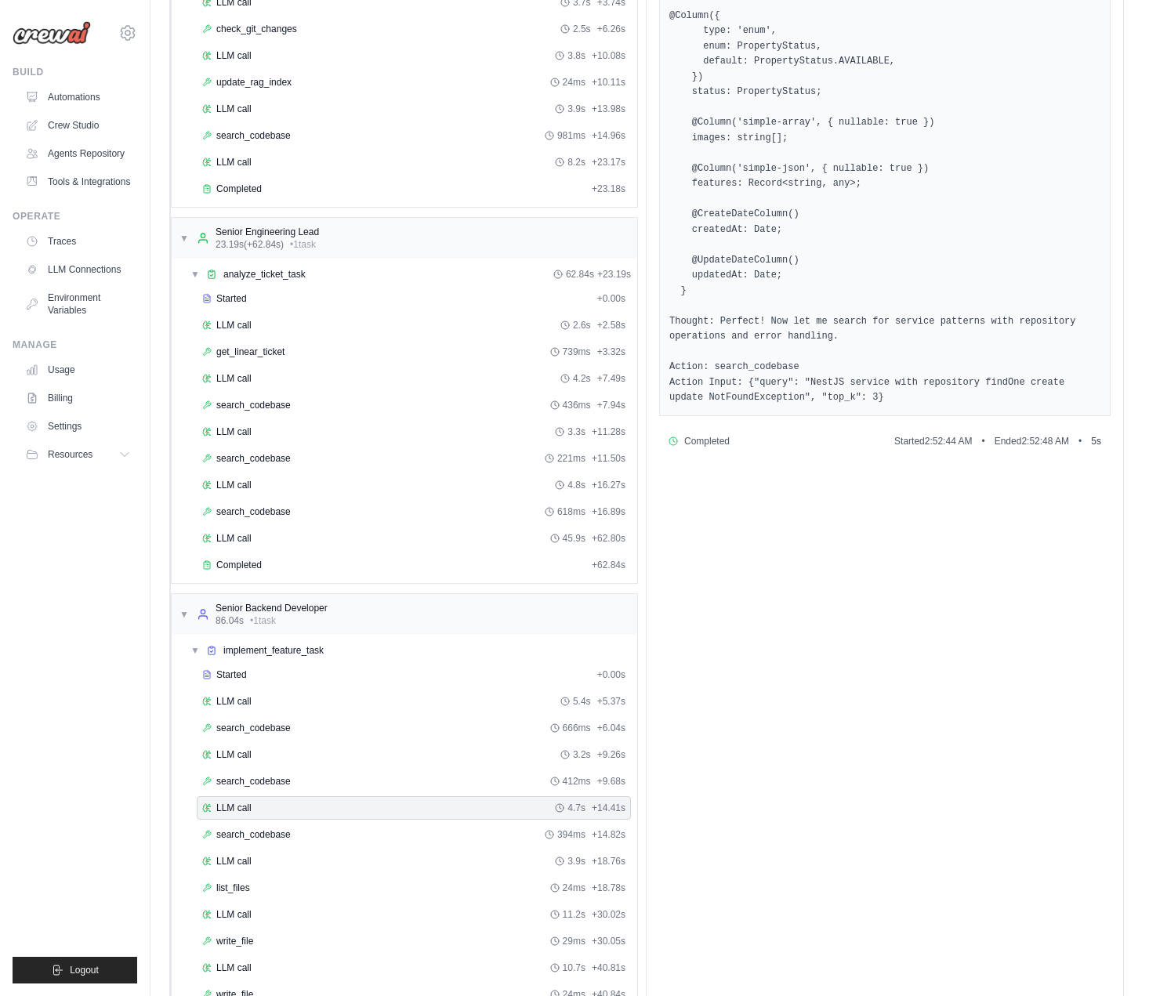
scroll to position [250, 0]
click at [258, 839] on div "search_codebase 394ms + 14.82s" at bounding box center [414, 834] width 434 height 24
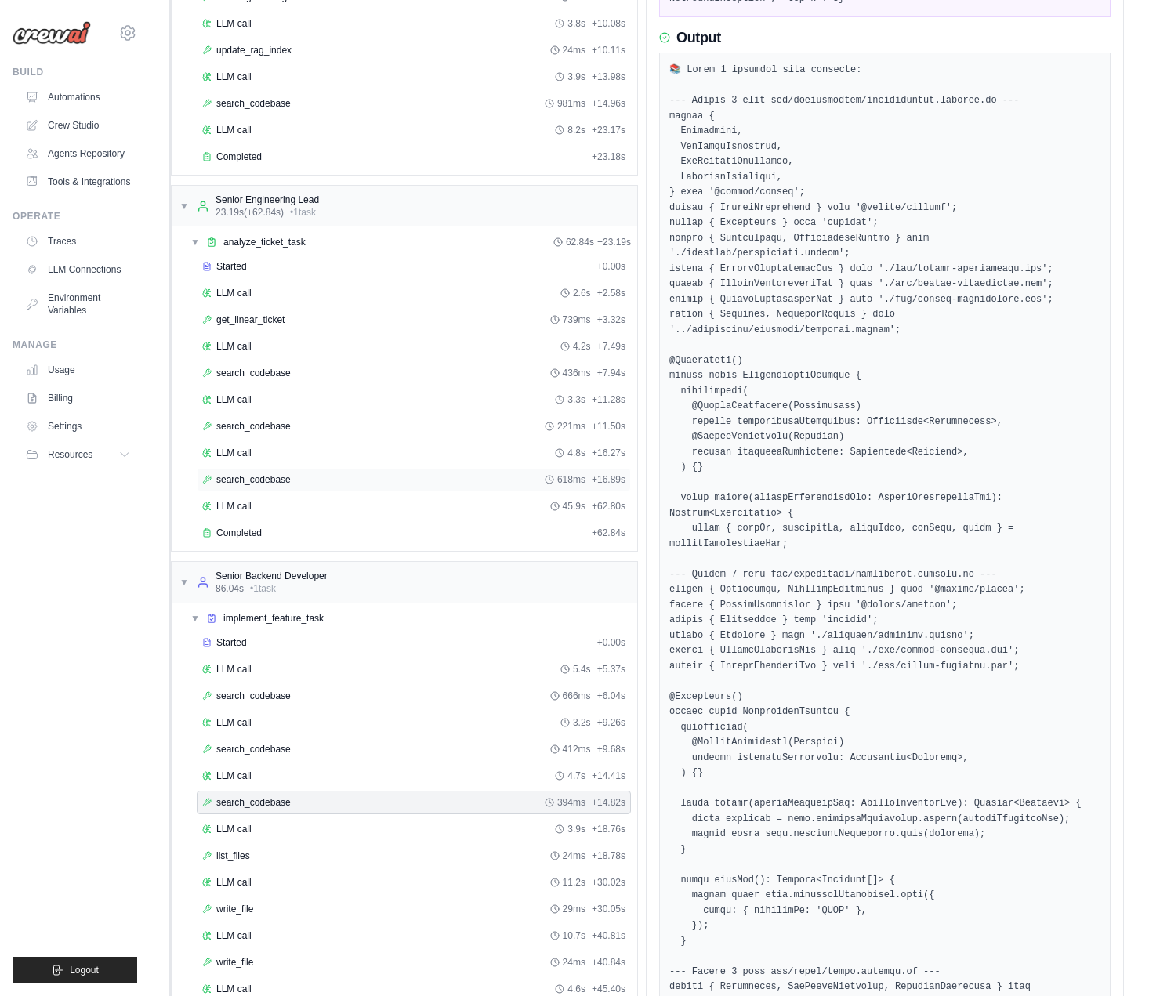
scroll to position [379, 0]
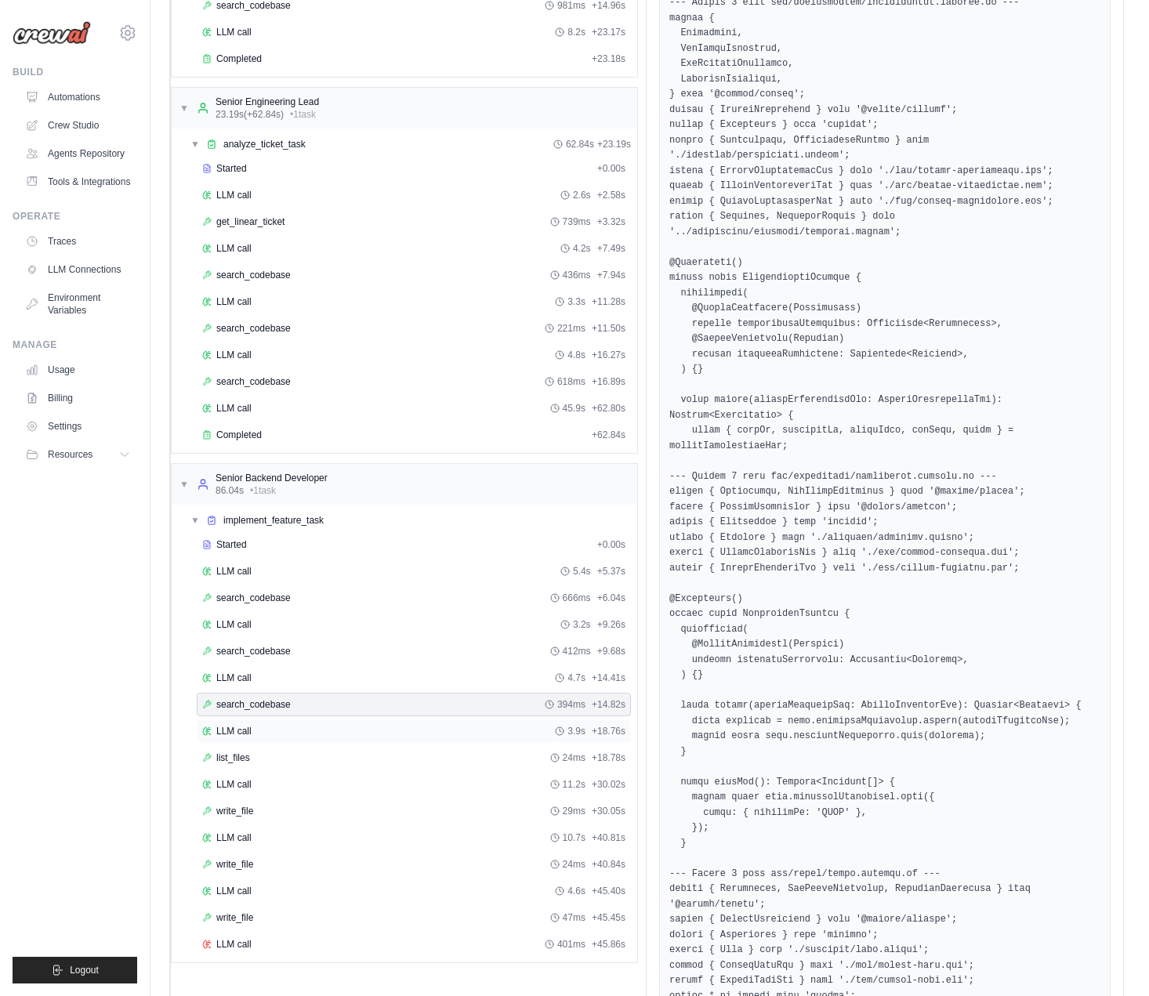
click at [288, 734] on div "LLM call 3.9s + 18.76s" at bounding box center [413, 731] width 423 height 13
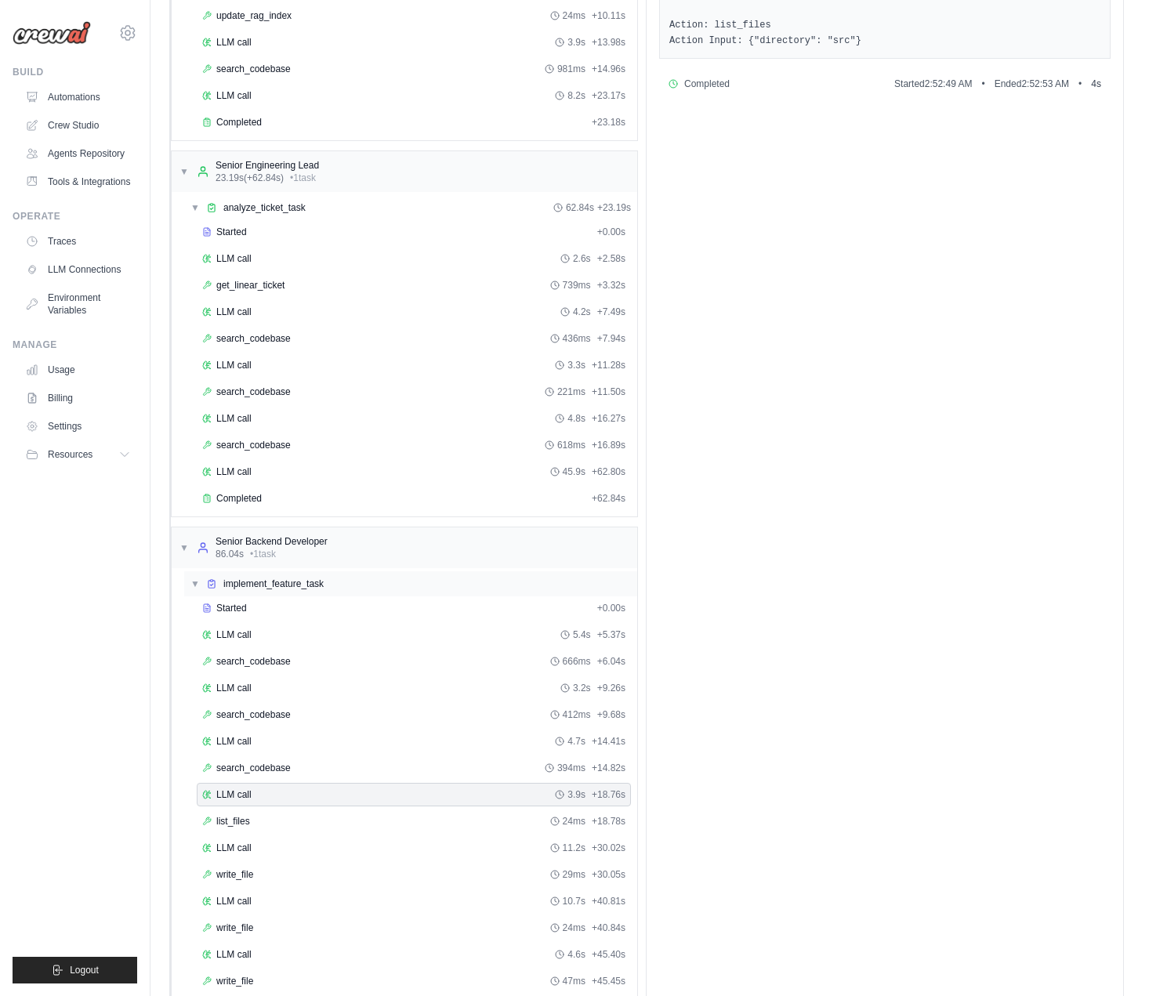
scroll to position [332, 0]
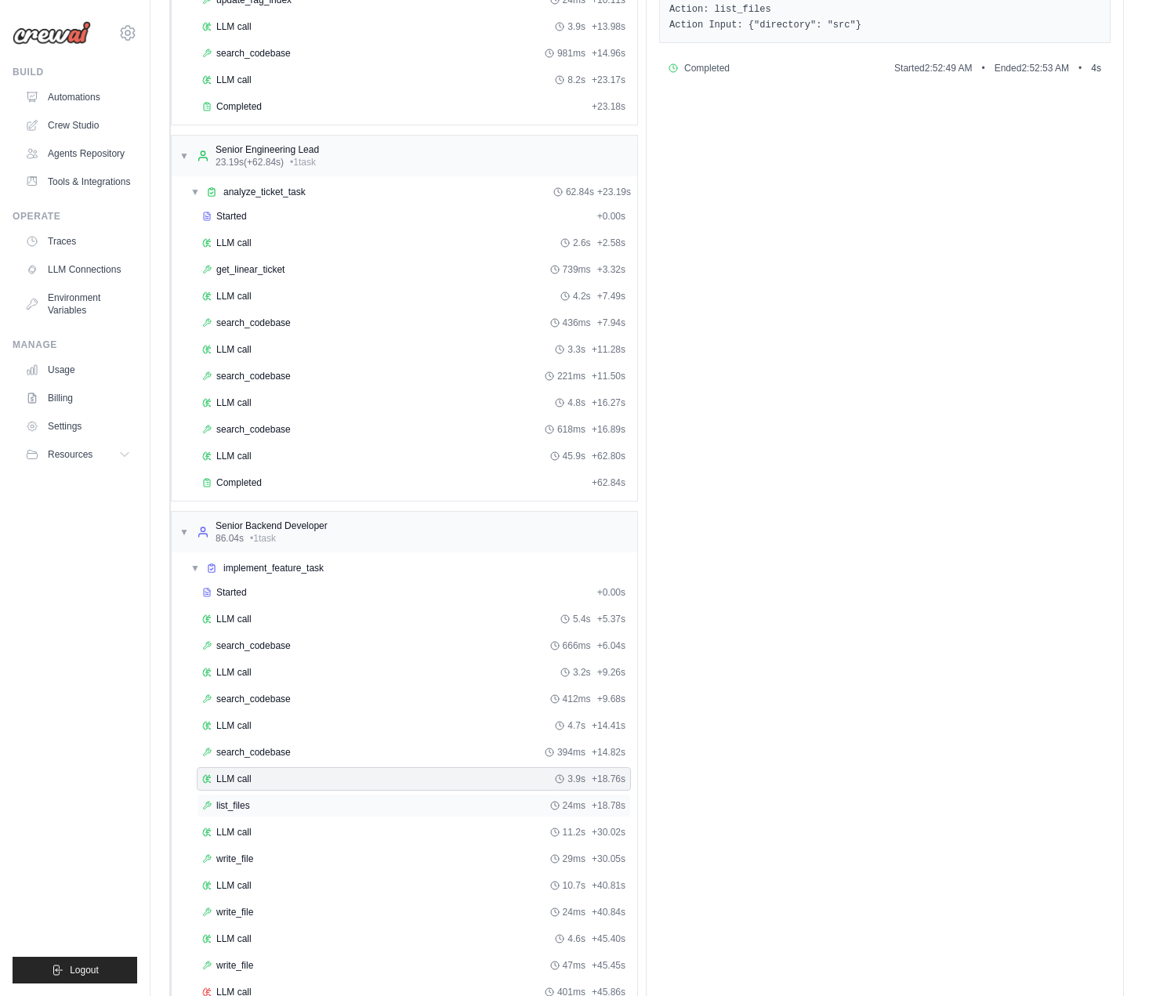
click at [313, 803] on div "list_files 24ms + 18.78s" at bounding box center [413, 805] width 423 height 13
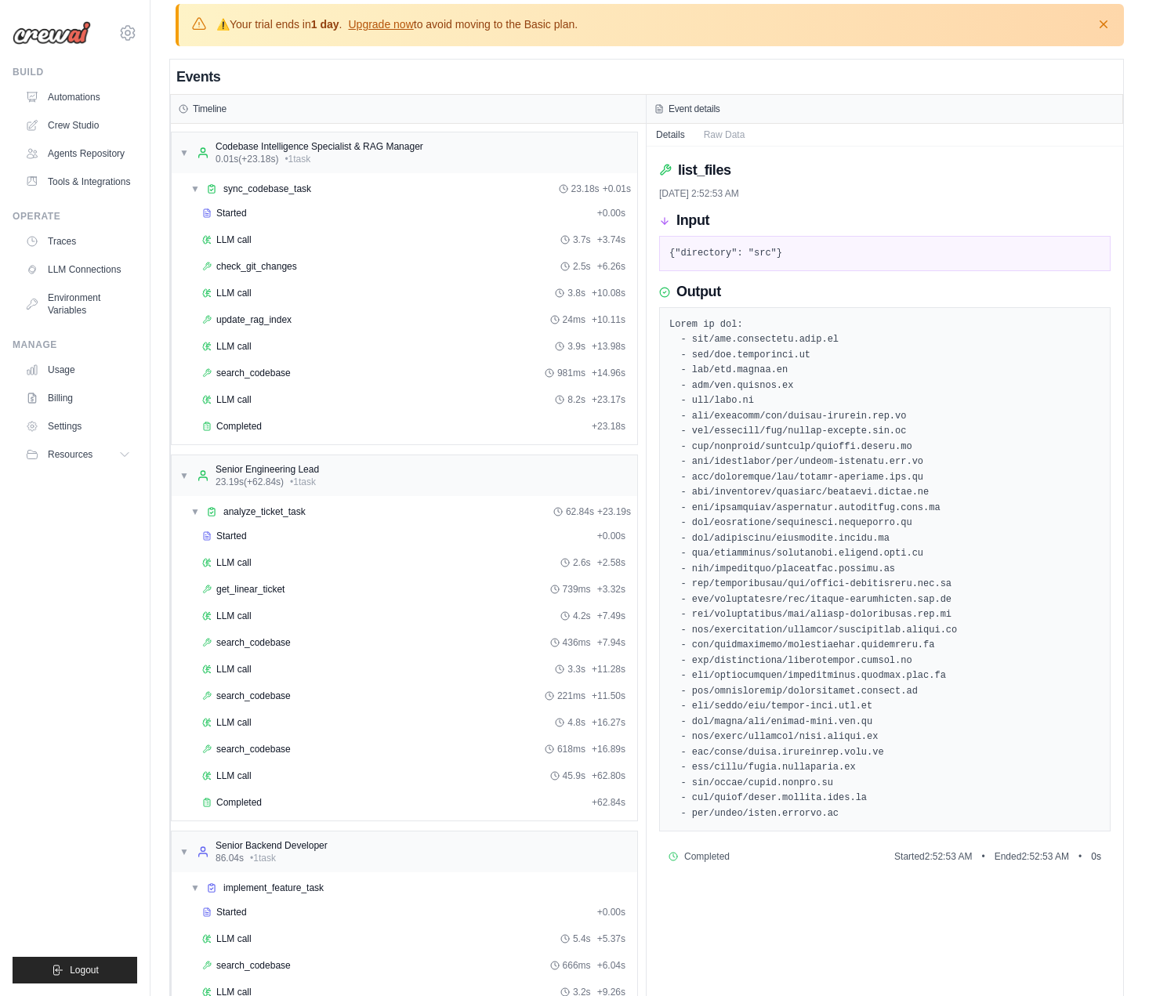
scroll to position [379, 0]
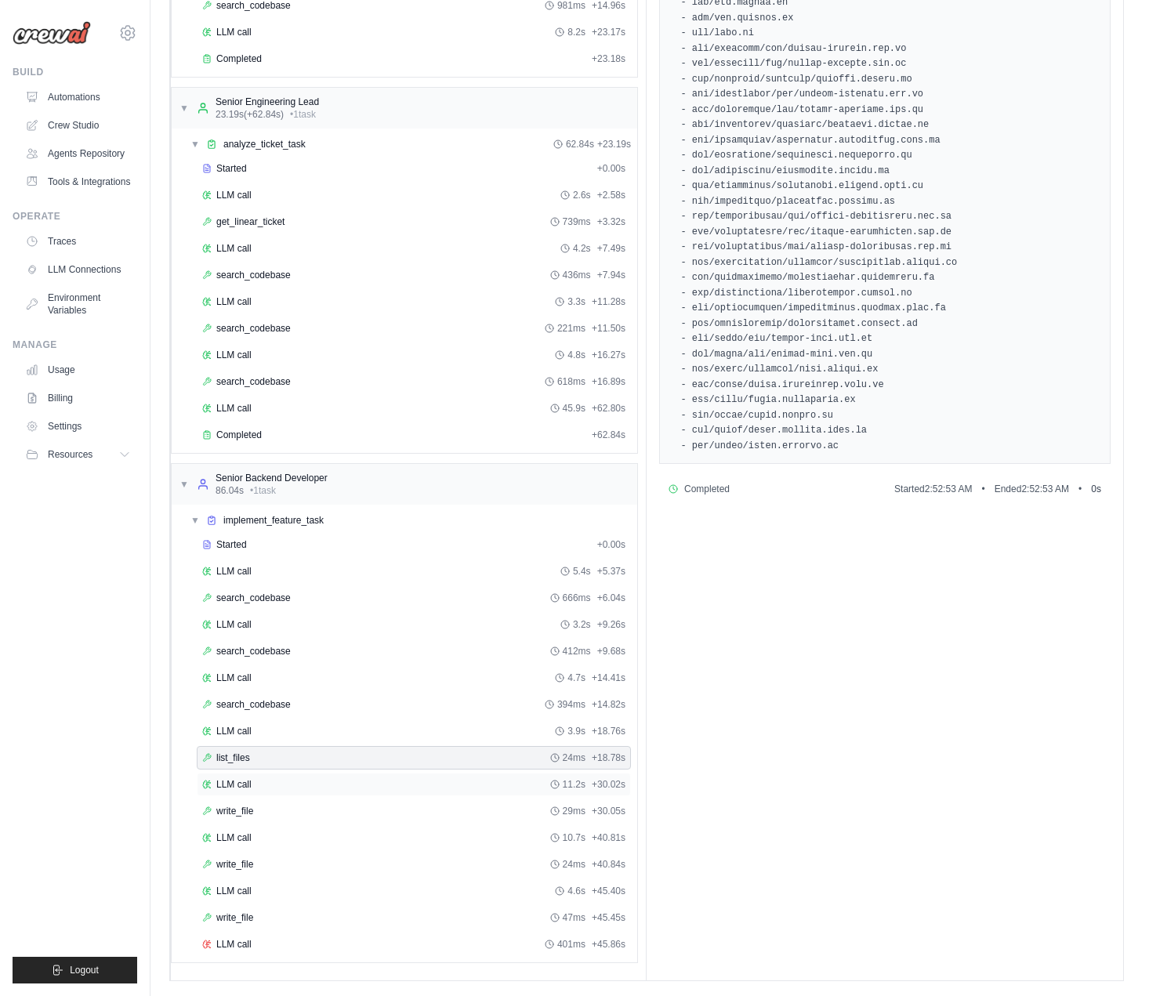
click at [299, 786] on div "LLM call 11.2s + 30.02s" at bounding box center [413, 784] width 423 height 13
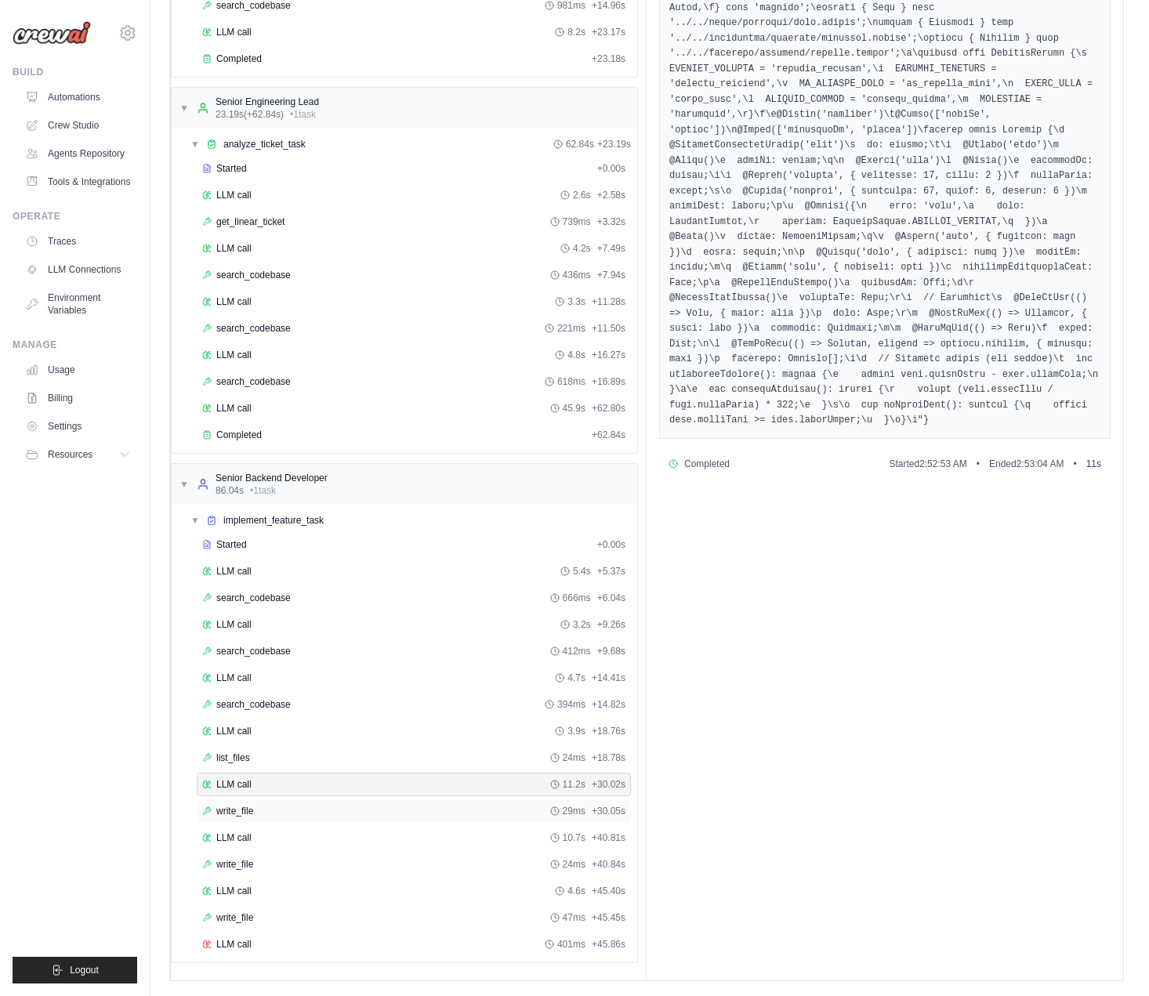
click at [284, 812] on div "write_file 29ms + 30.05s" at bounding box center [413, 811] width 423 height 13
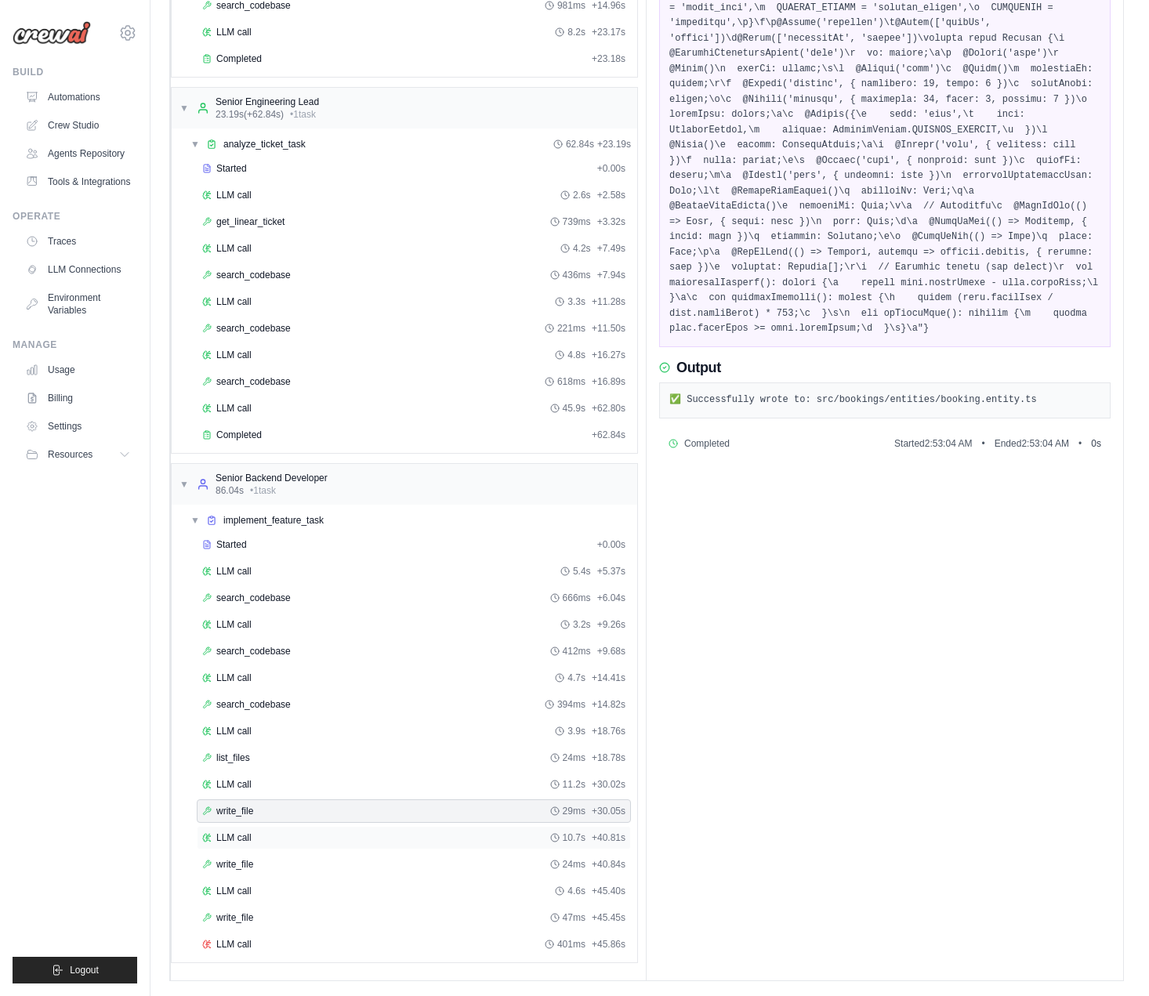
click at [277, 837] on div "LLM call 10.7s + 40.81s" at bounding box center [413, 838] width 423 height 13
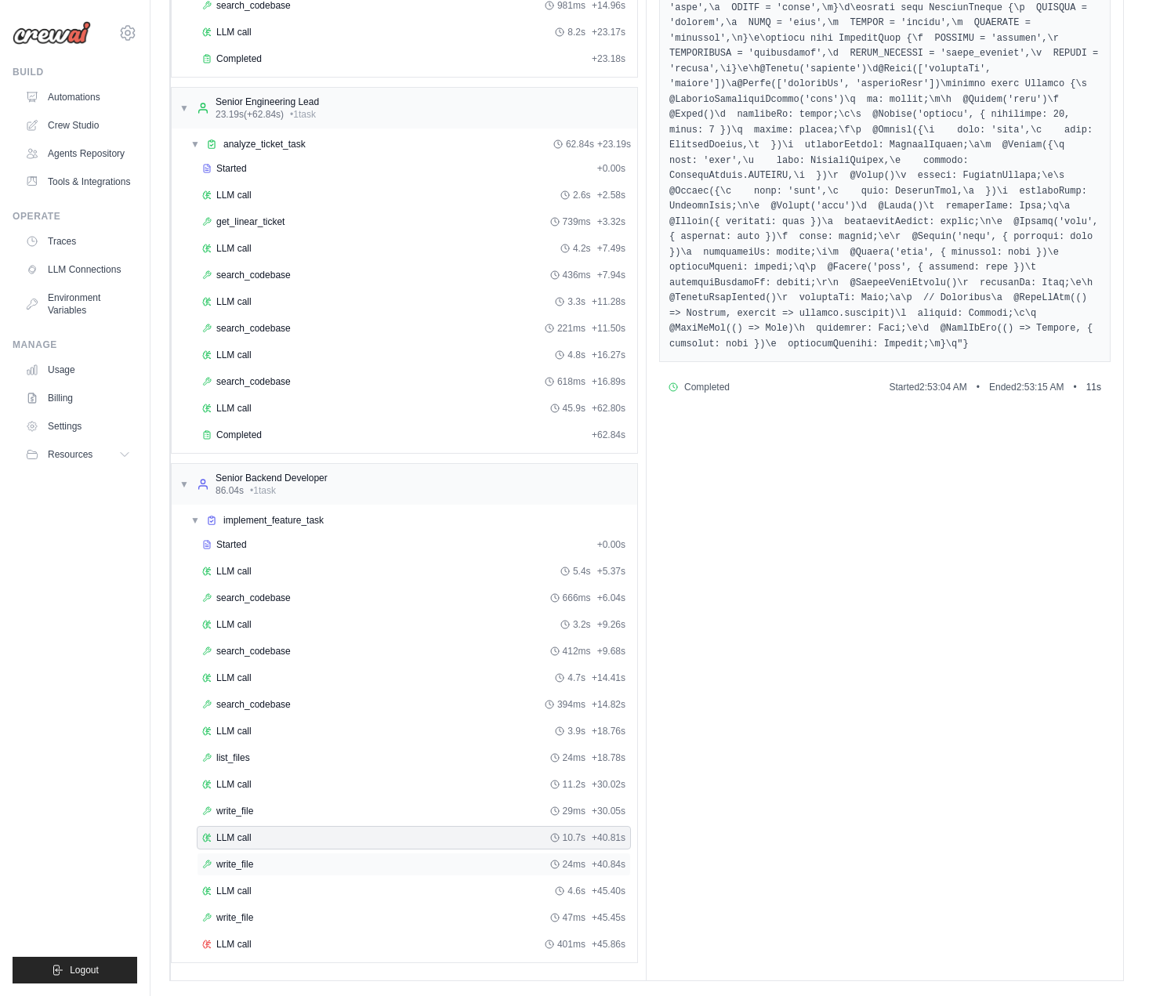
click at [287, 862] on div "write_file 24ms + 40.84s" at bounding box center [413, 864] width 423 height 13
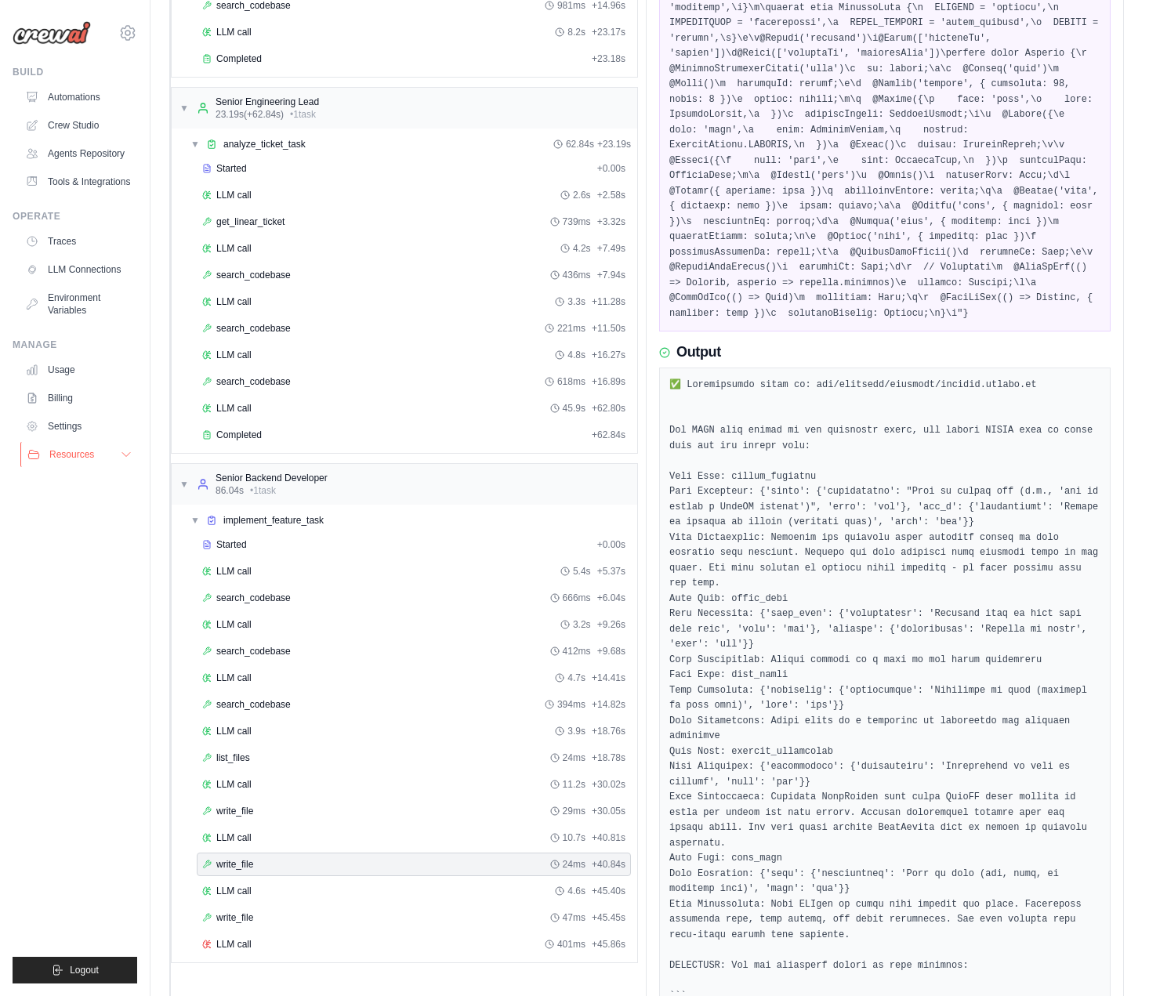
click at [125, 455] on icon at bounding box center [126, 455] width 8 height 4
click at [102, 181] on link "Tools & Integrations" at bounding box center [79, 181] width 118 height 25
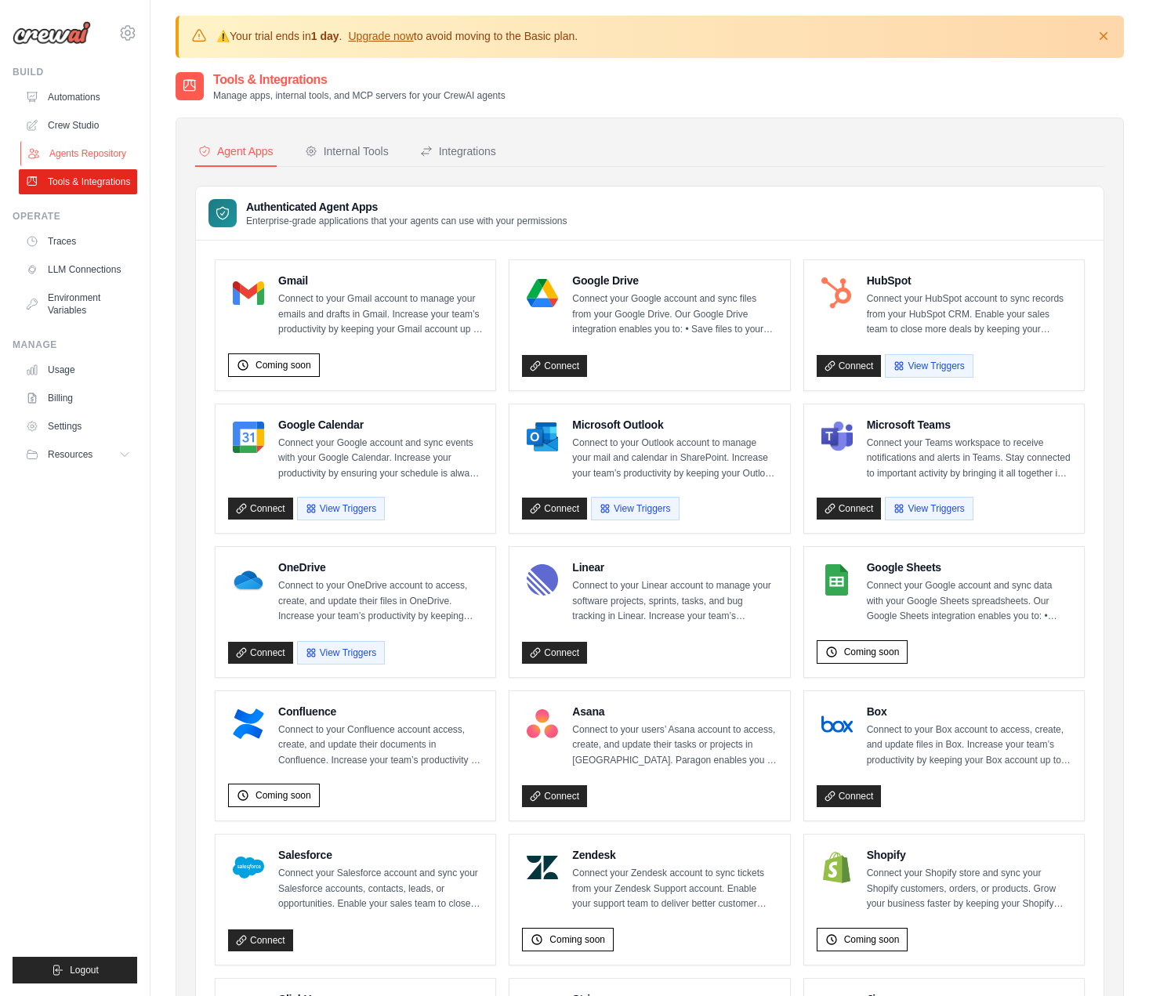
click at [93, 156] on link "Agents Repository" at bounding box center [79, 153] width 118 height 25
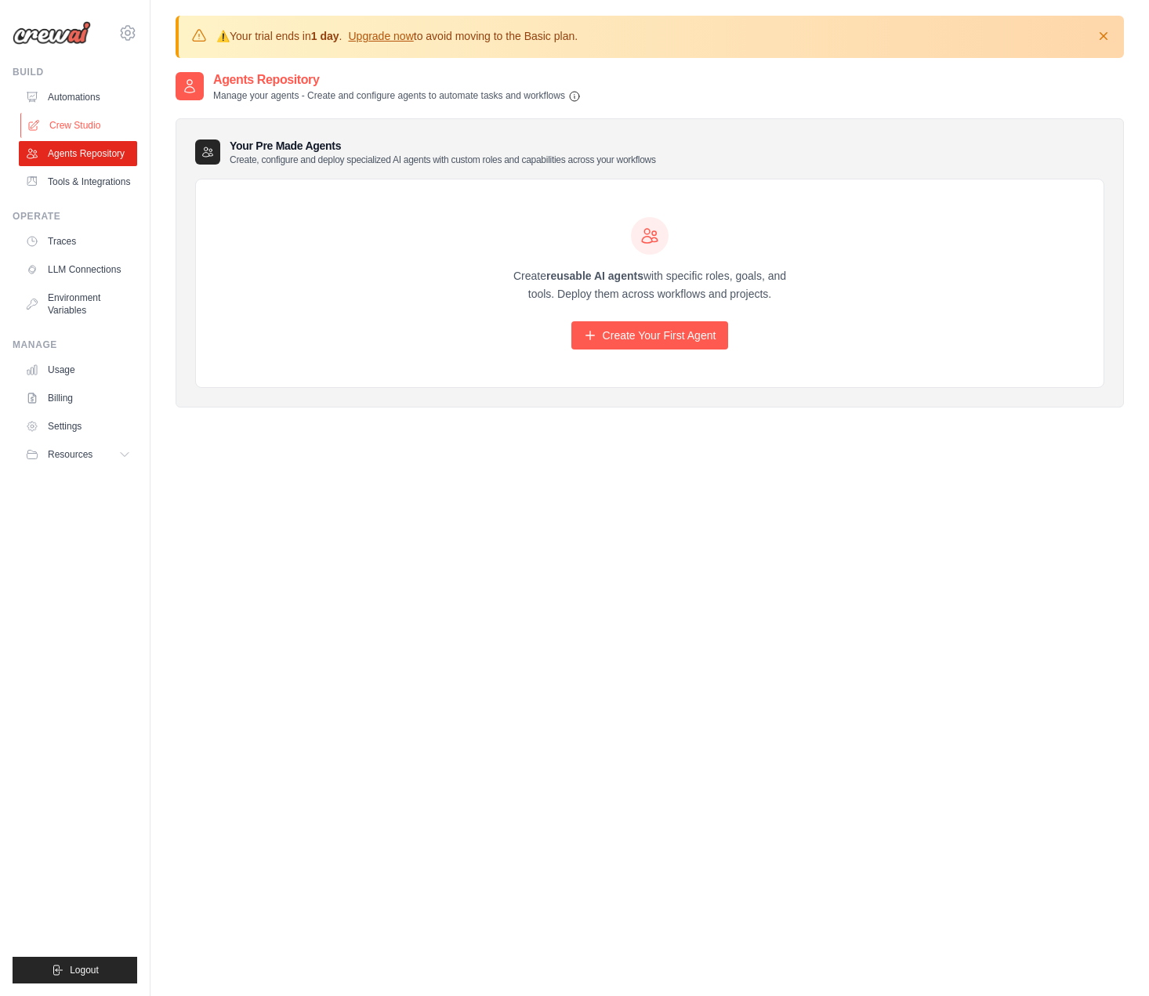
click at [76, 118] on link "Crew Studio" at bounding box center [79, 125] width 118 height 25
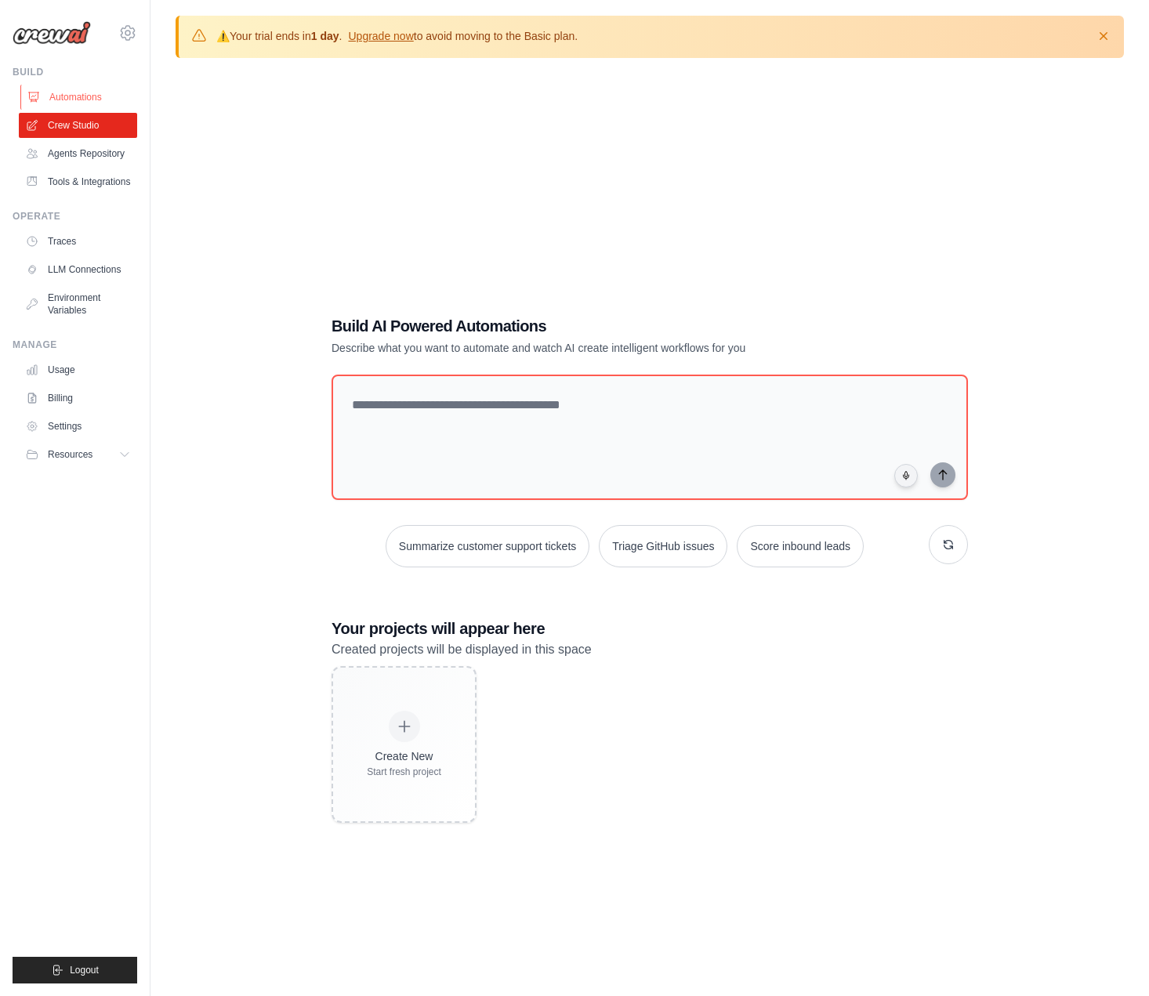
click at [89, 96] on link "Automations" at bounding box center [79, 97] width 118 height 25
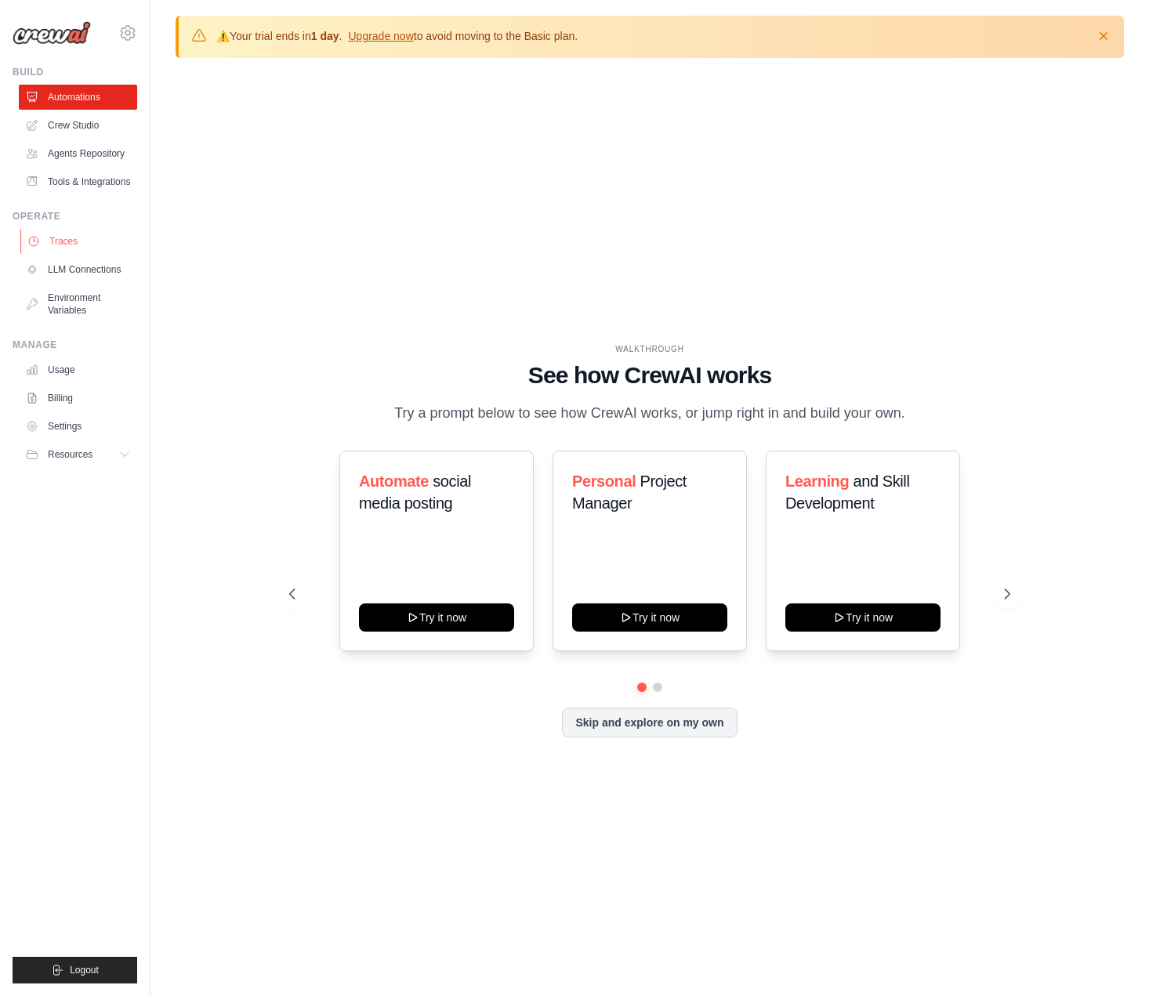
click at [67, 244] on link "Traces" at bounding box center [79, 241] width 118 height 25
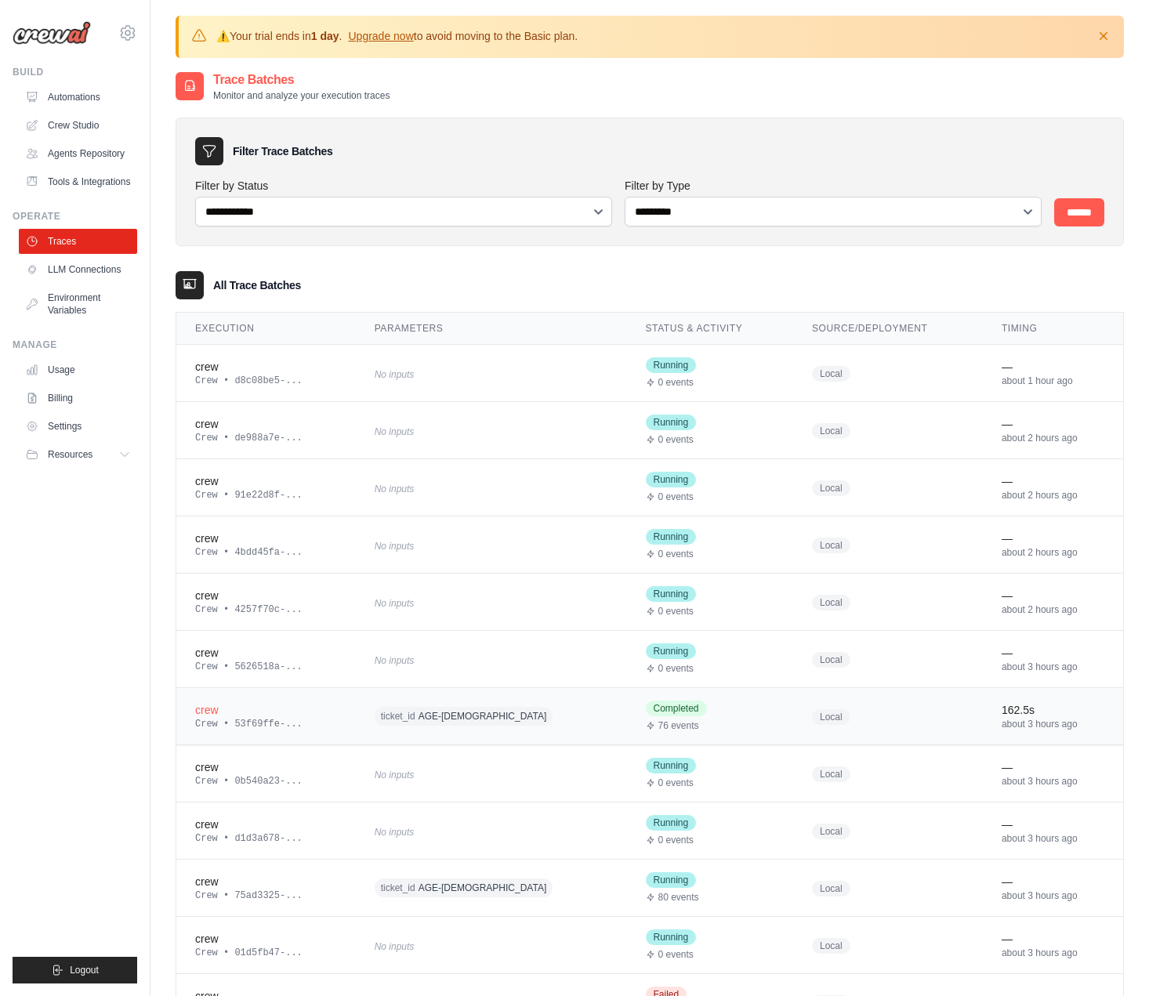
click at [318, 721] on div "Crew • 53f69ffe-..." at bounding box center [266, 724] width 142 height 13
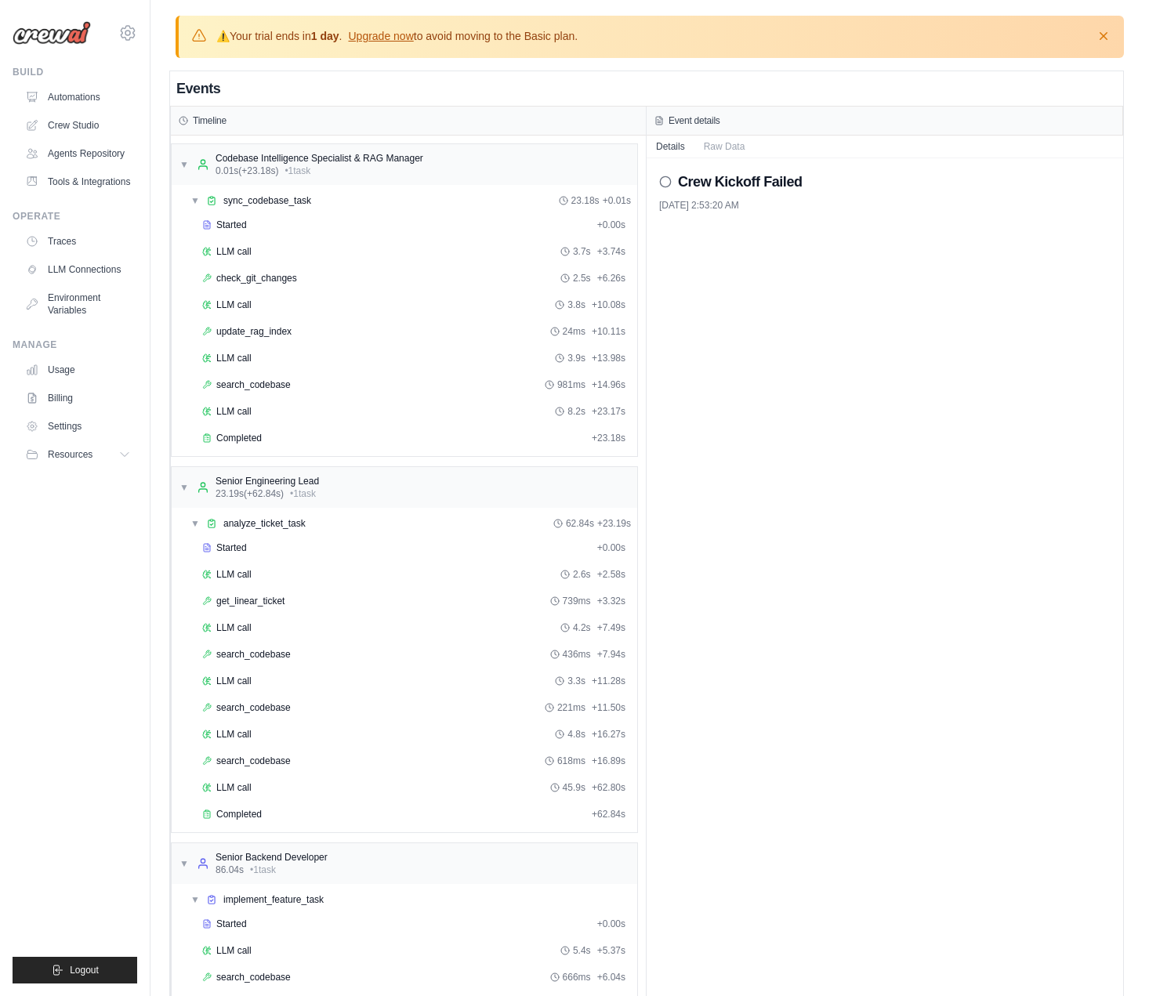
scroll to position [379, 0]
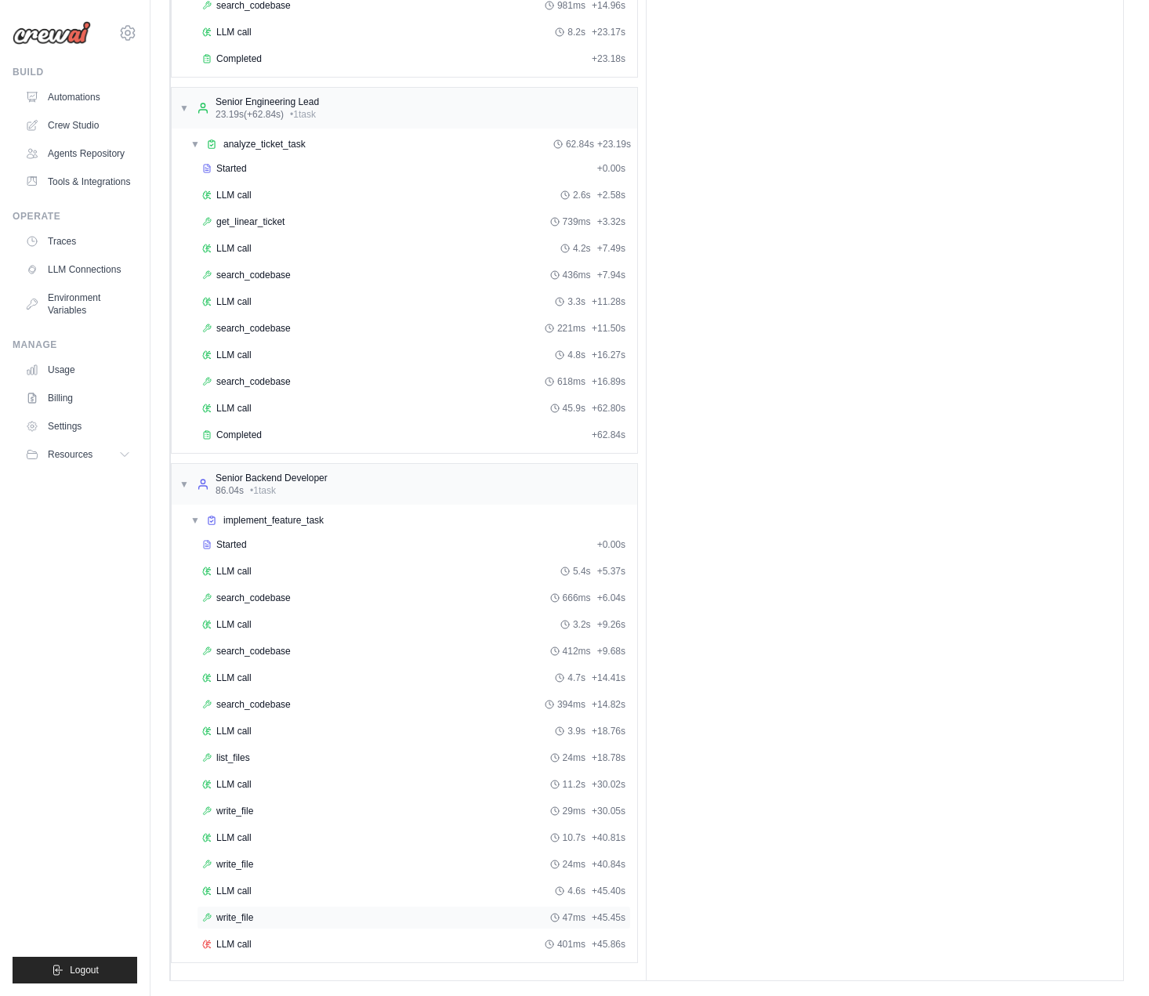
click at [274, 916] on div "write_file 47ms + 45.45s" at bounding box center [413, 917] width 423 height 13
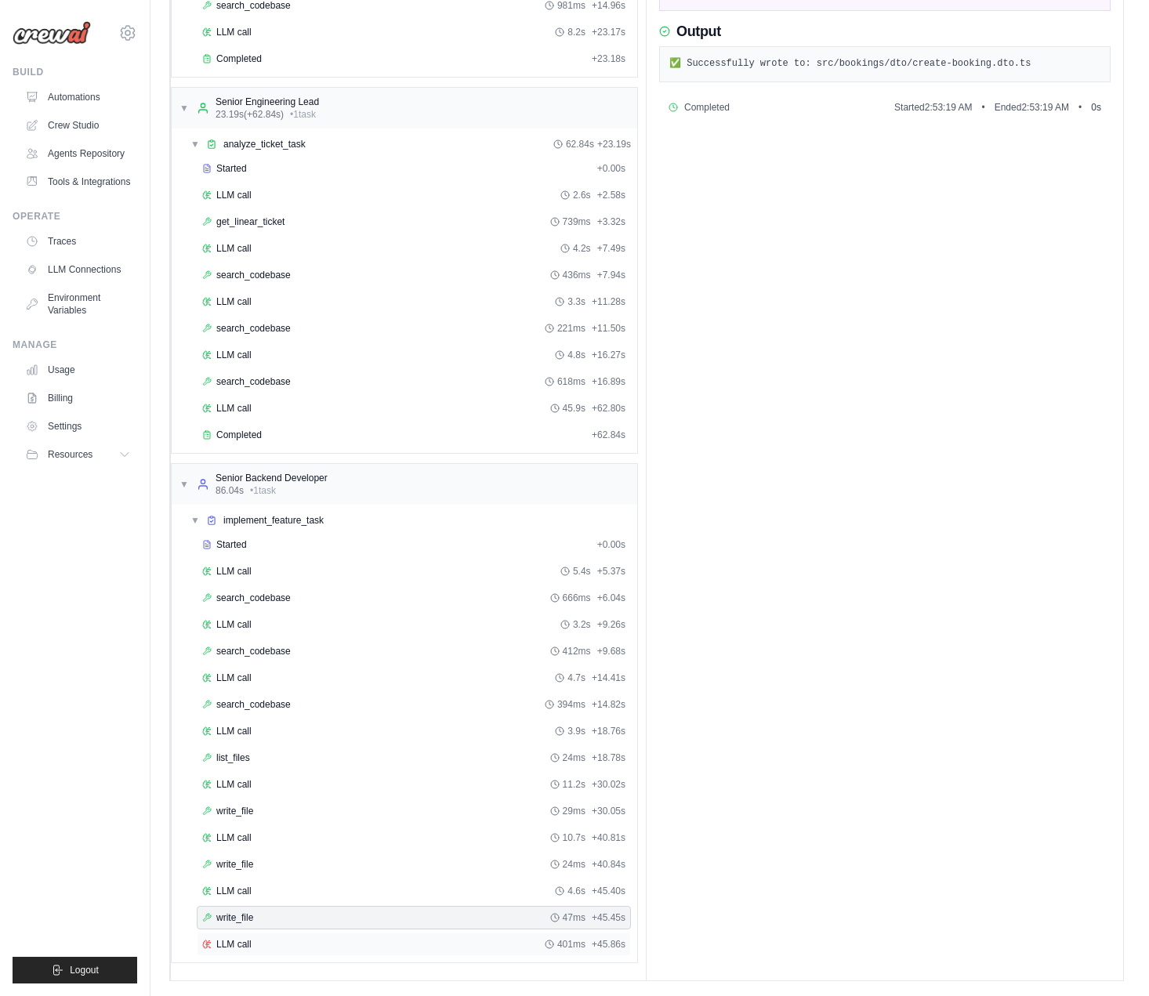
click at [272, 941] on div "LLM call 401ms + 45.86s" at bounding box center [413, 944] width 423 height 13
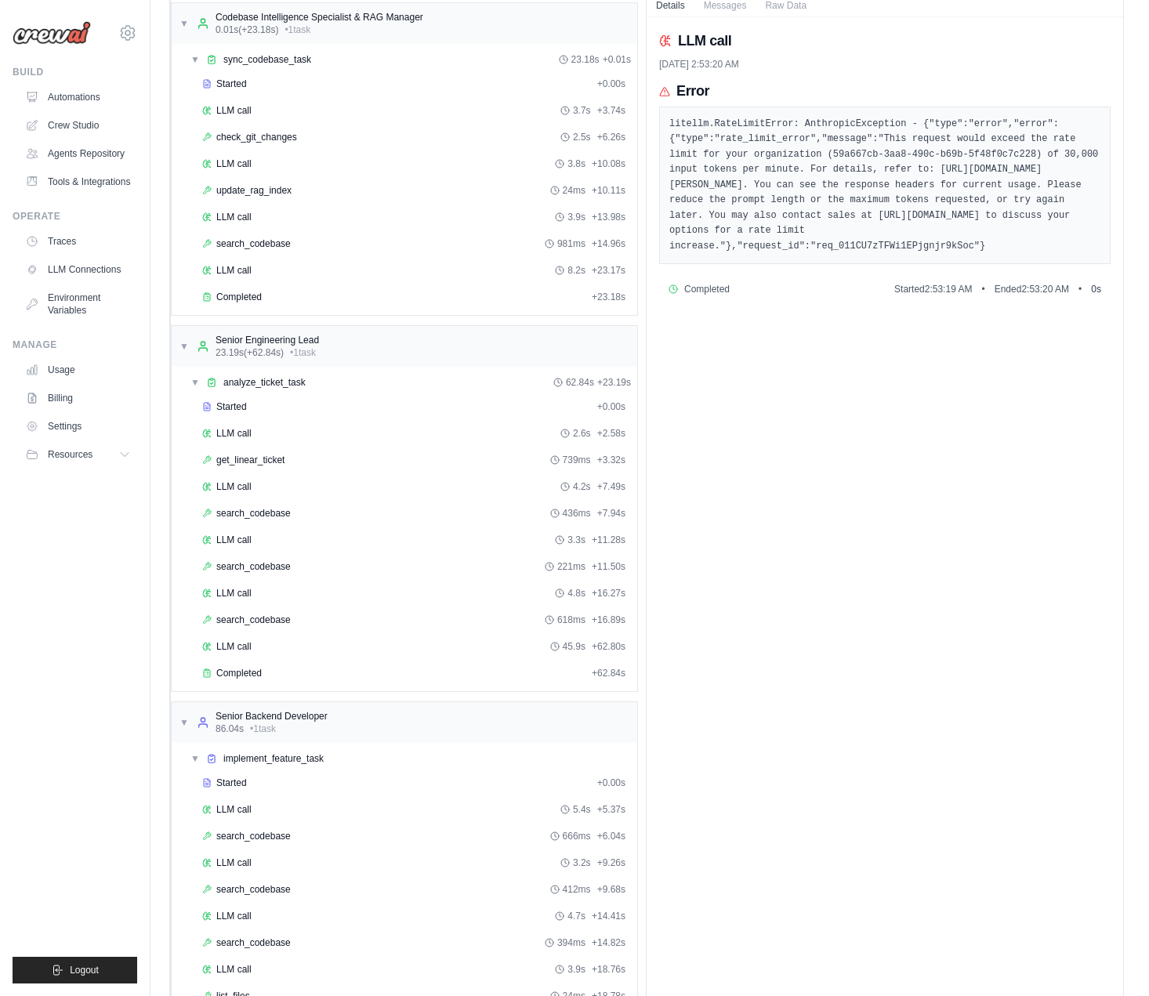
scroll to position [27, 0]
